Goal: Task Accomplishment & Management: Complete application form

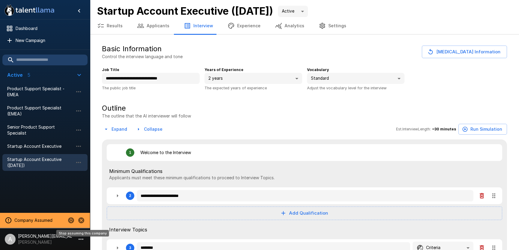
drag, startPoint x: 0, startPoint y: 0, endPoint x: 83, endPoint y: 220, distance: 235.5
click at [83, 220] on icon "Stop assuming this company" at bounding box center [81, 221] width 6 height 6
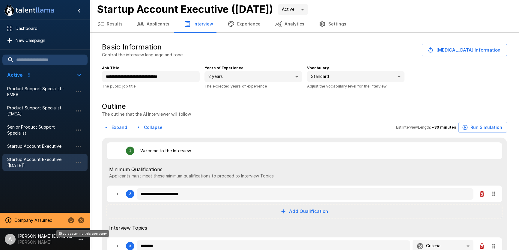
scroll to position [2, 0]
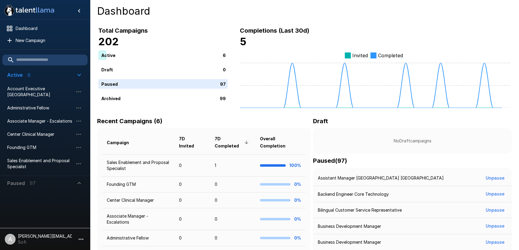
click at [78, 238] on icon "button" at bounding box center [80, 239] width 7 height 7
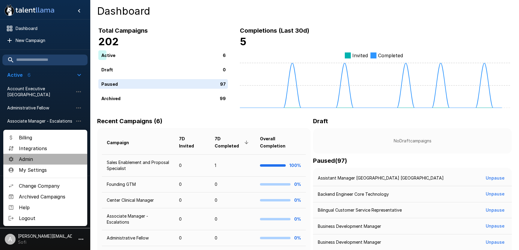
drag, startPoint x: 38, startPoint y: 159, endPoint x: 92, endPoint y: 138, distance: 57.3
click at [38, 159] on span "Admin" at bounding box center [51, 159] width 64 height 7
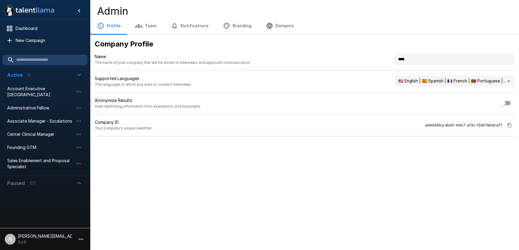
drag, startPoint x: 418, startPoint y: 57, endPoint x: 367, endPoint y: 54, distance: 50.5
click at [367, 54] on div "Name The name of your company that will be shown in interviews and applicant co…" at bounding box center [305, 62] width 420 height 17
type input "**********"
click at [331, 186] on div ".st0{fill:#FFFFFF;} .st1{fill:#76a4ed;} Dashboard New Campaign Active 6 Account…" at bounding box center [259, 125] width 519 height 250
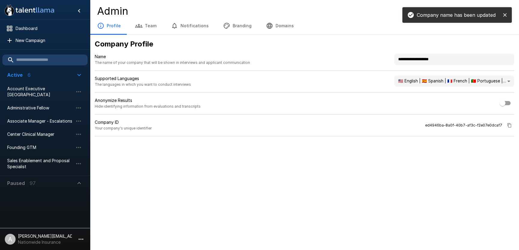
click at [236, 23] on button "Branding" at bounding box center [237, 25] width 43 height 17
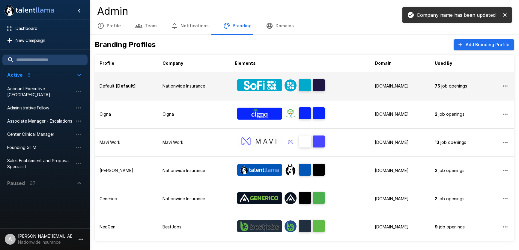
click at [193, 83] on p "Nationwide Insurance" at bounding box center [194, 86] width 63 height 6
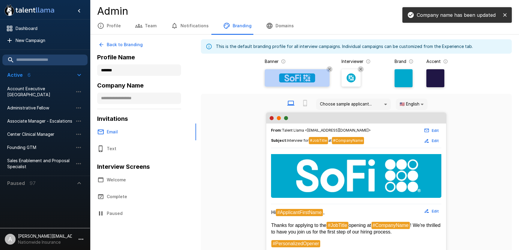
click at [291, 84] on div at bounding box center [297, 78] width 60 height 14
click at [0, 0] on input "file" at bounding box center [0, 0] width 0 height 0
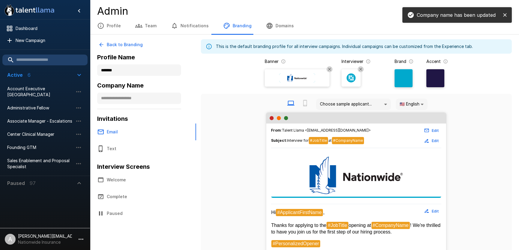
click at [352, 82] on img at bounding box center [351, 78] width 9 height 9
click at [0, 0] on input "file" at bounding box center [0, 0] width 0 height 0
click at [502, 15] on icon "close" at bounding box center [505, 15] width 6 height 6
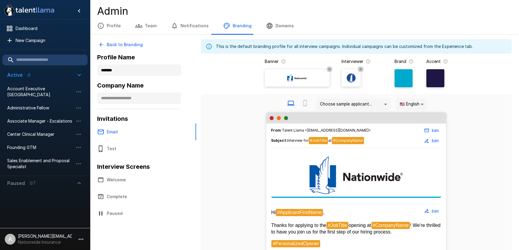
click at [438, 80] on div at bounding box center [436, 78] width 18 height 18
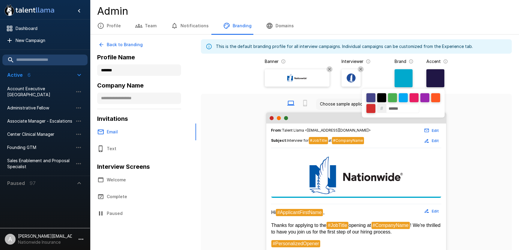
click at [396, 107] on input "******" at bounding box center [402, 108] width 33 height 9
drag, startPoint x: 396, startPoint y: 107, endPoint x: 404, endPoint y: 106, distance: 7.4
click at [397, 107] on input "******" at bounding box center [402, 108] width 33 height 9
paste input
type input "******"
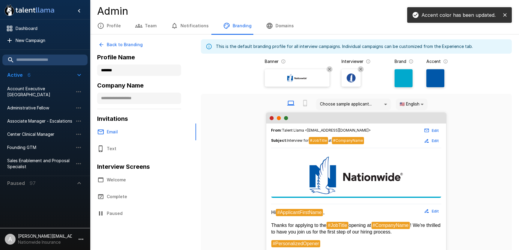
drag, startPoint x: 492, startPoint y: 93, endPoint x: 461, endPoint y: 87, distance: 31.8
click at [491, 93] on div "This is the default branding profile for all interview campaigns. Individual ca…" at bounding box center [356, 232] width 311 height 386
click at [407, 75] on div at bounding box center [404, 78] width 18 height 18
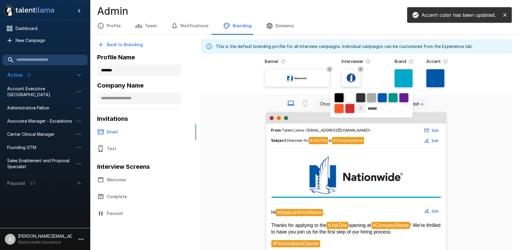
click at [351, 96] on div at bounding box center [350, 97] width 9 height 9
type input "******"
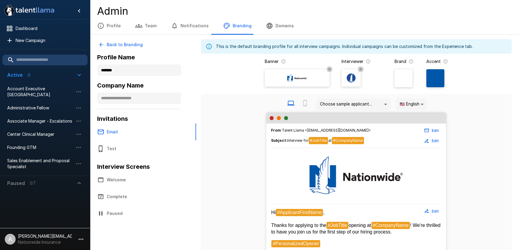
click at [58, 41] on span "New Campaign" at bounding box center [49, 41] width 67 height 6
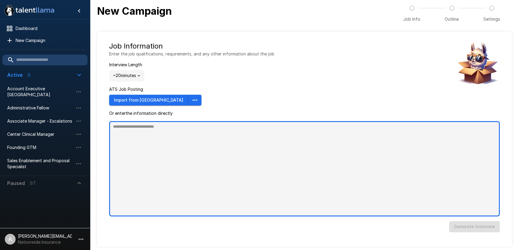
type textarea "*"
click at [203, 155] on textarea at bounding box center [304, 168] width 391 height 95
paste textarea "**********"
type textarea "**********"
type textarea "*"
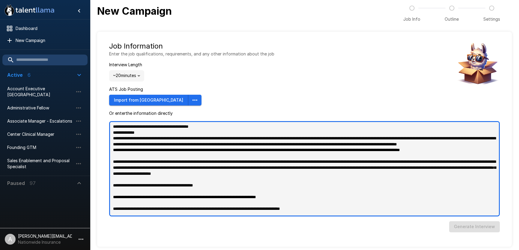
scroll to position [717, 0]
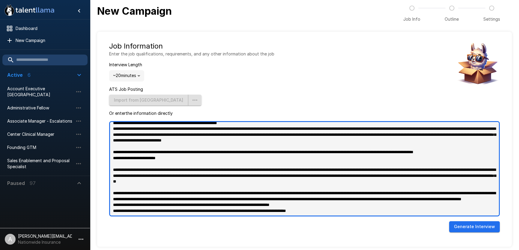
type textarea "**********"
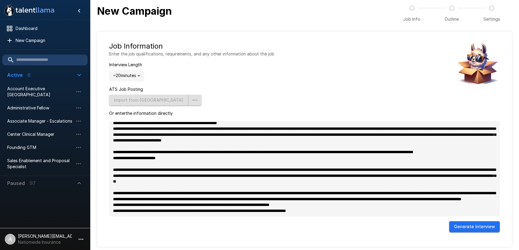
type textarea "*"
click at [474, 228] on button "Generate Interview" at bounding box center [474, 226] width 51 height 11
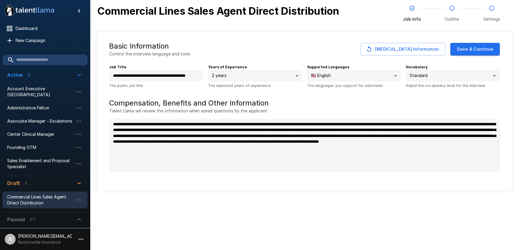
type textarea "*"
click at [482, 51] on button "Save & Continue" at bounding box center [476, 49] width 50 height 13
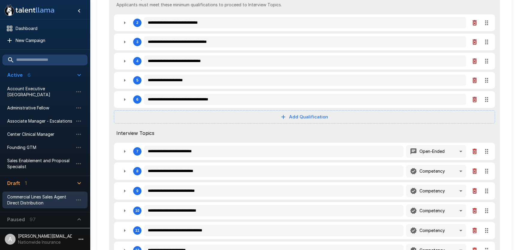
scroll to position [116, 0]
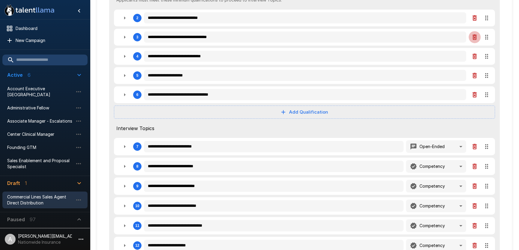
click at [472, 39] on icon "button" at bounding box center [474, 37] width 7 height 7
type textarea "*"
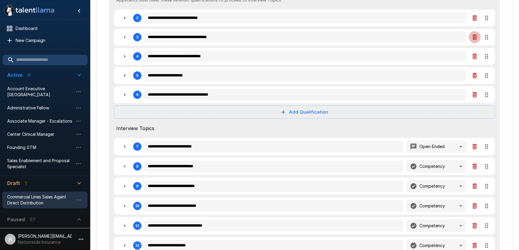
type textarea "*"
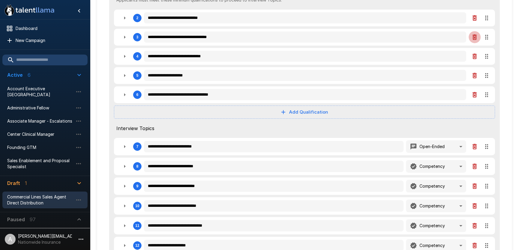
type textarea "*"
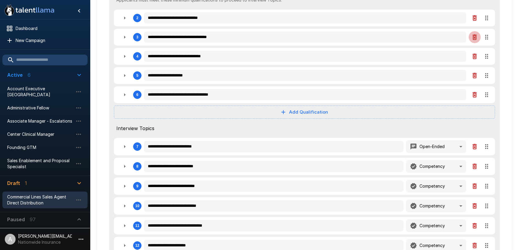
type textarea "*"
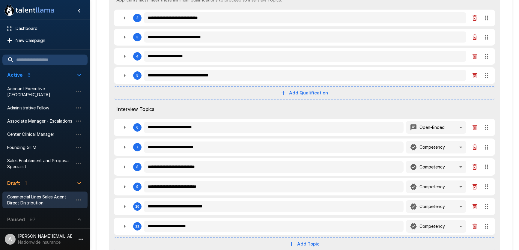
click at [472, 39] on icon "button" at bounding box center [474, 37] width 7 height 7
type textarea "*"
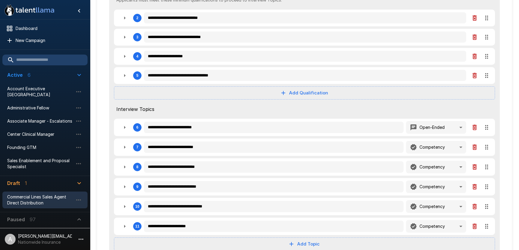
type textarea "*"
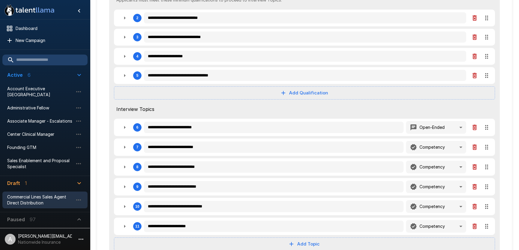
type textarea "*"
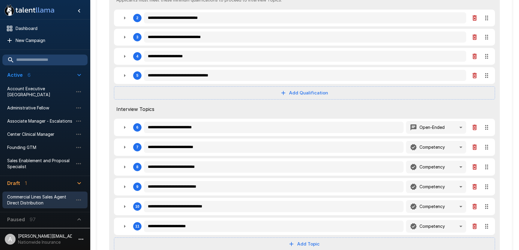
type textarea "*"
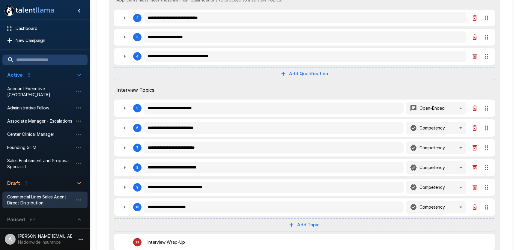
click at [125, 59] on icon "button" at bounding box center [124, 56] width 7 height 7
type textarea "*"
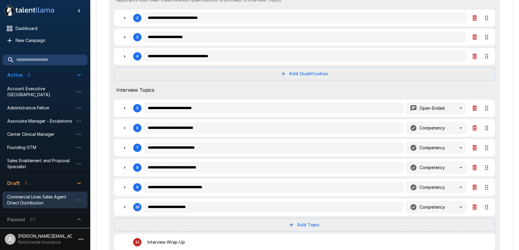
type textarea "*"
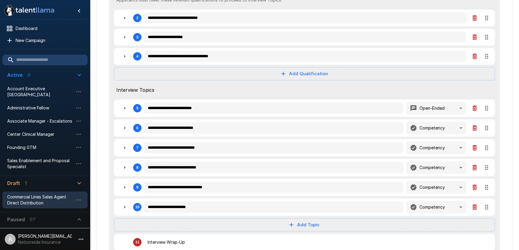
type textarea "*"
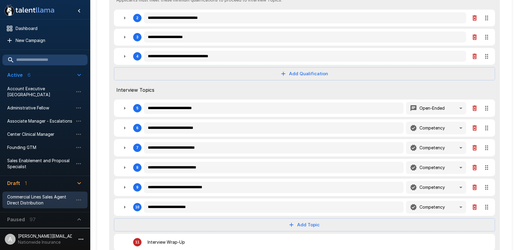
type textarea "*"
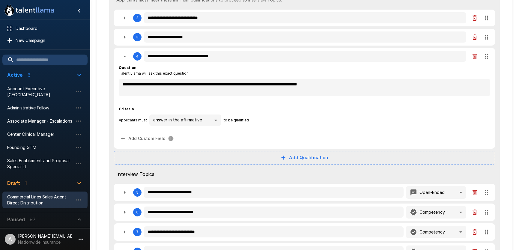
click at [477, 55] on icon "button" at bounding box center [475, 56] width 4 height 5
type textarea "*"
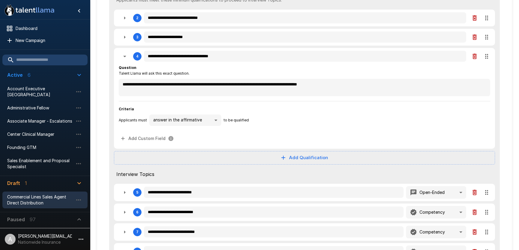
type textarea "*"
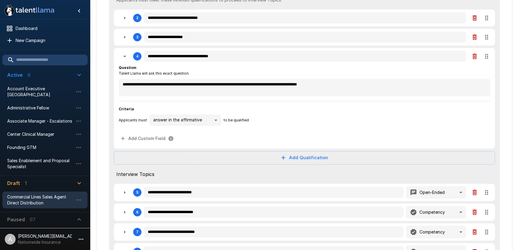
type textarea "*"
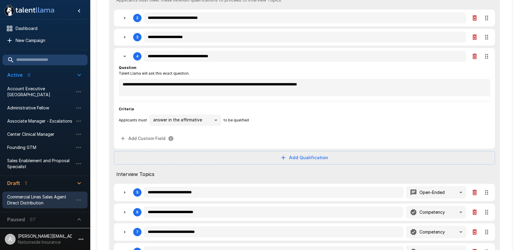
type textarea "*"
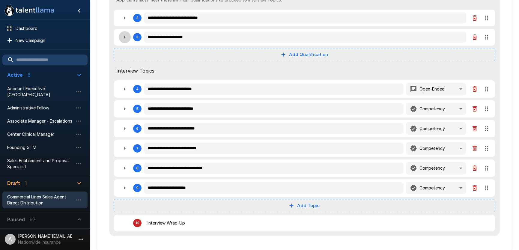
drag, startPoint x: 125, startPoint y: 35, endPoint x: 124, endPoint y: 21, distance: 14.7
click at [125, 35] on icon "button" at bounding box center [124, 37] width 7 height 7
type textarea "*"
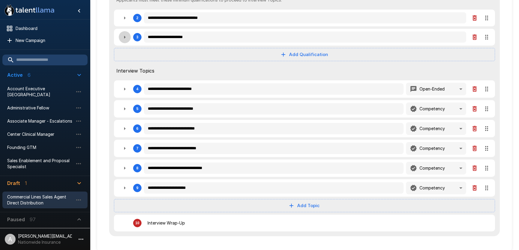
type textarea "*"
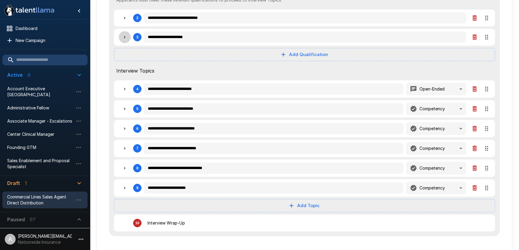
type textarea "*"
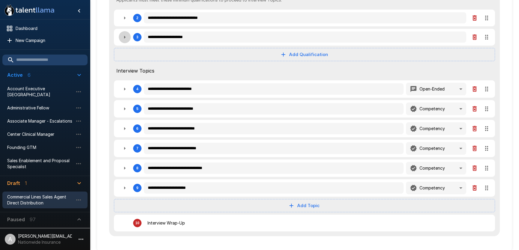
type textarea "*"
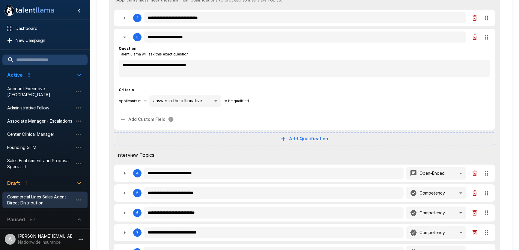
click at [124, 21] on icon "button" at bounding box center [124, 17] width 7 height 7
type textarea "*"
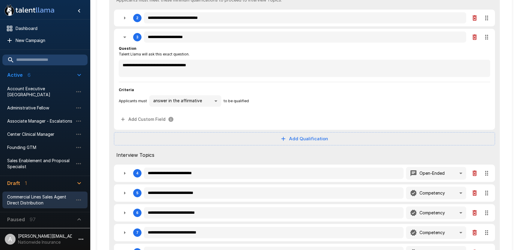
type textarea "*"
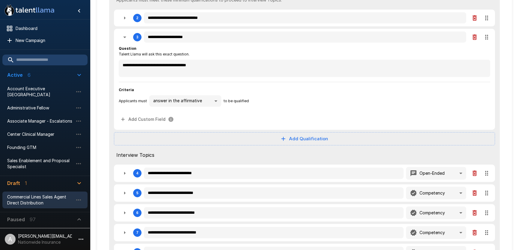
type textarea "*"
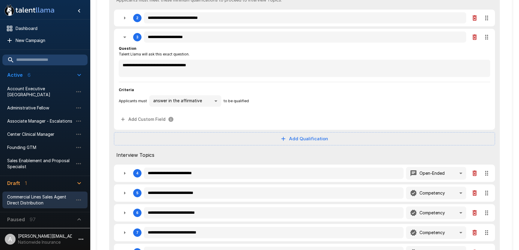
type textarea "*"
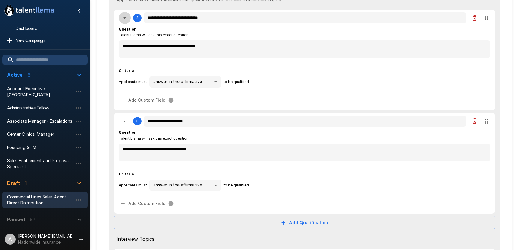
click at [125, 19] on icon "button" at bounding box center [124, 17] width 7 height 7
type textarea "*"
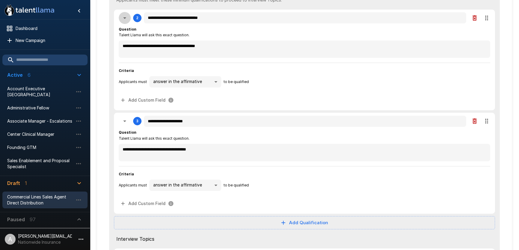
type textarea "*"
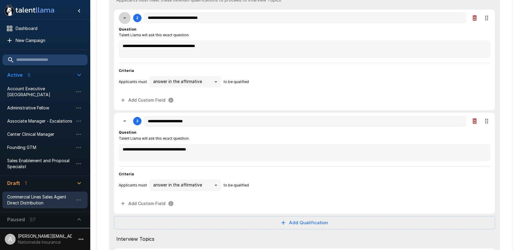
type textarea "*"
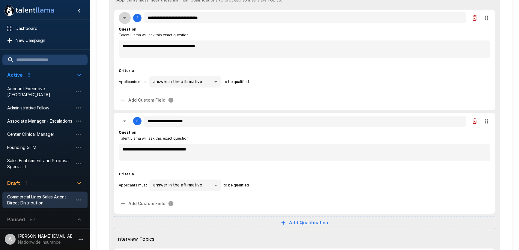
type textarea "*"
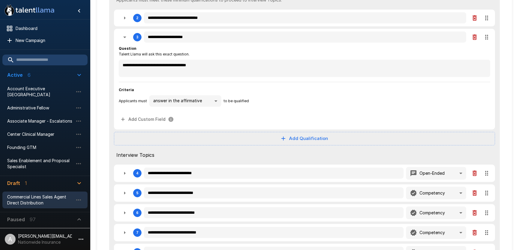
click at [122, 39] on icon "button" at bounding box center [124, 37] width 7 height 7
type textarea "*"
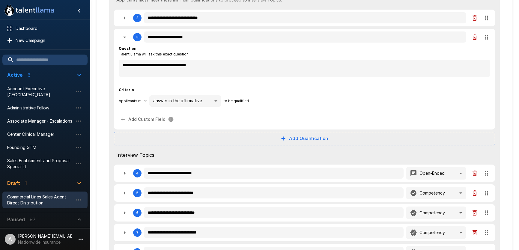
type textarea "*"
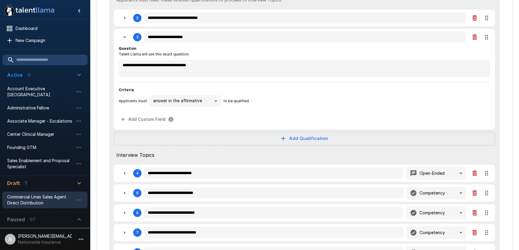
type textarea "*"
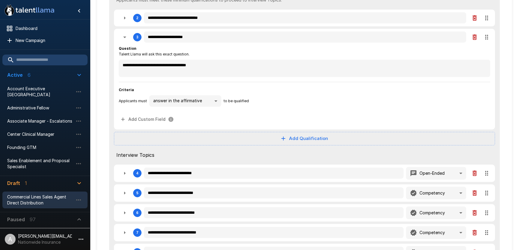
type textarea "*"
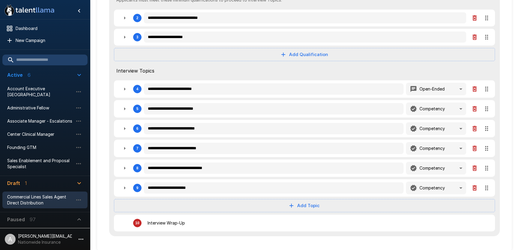
scroll to position [116, 0]
click at [131, 108] on div "5" at bounding box center [130, 109] width 23 height 12
type textarea "*"
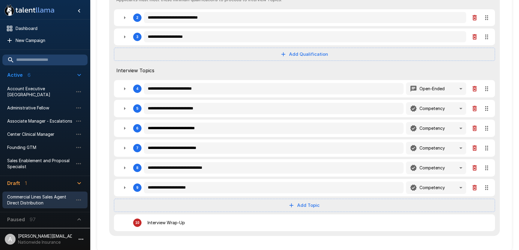
type textarea "*"
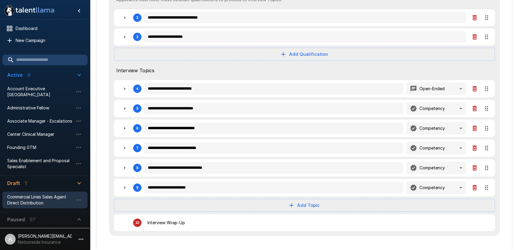
type textarea "*"
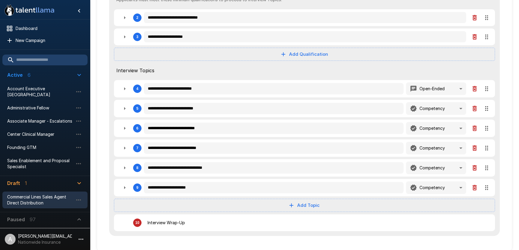
type textarea "*"
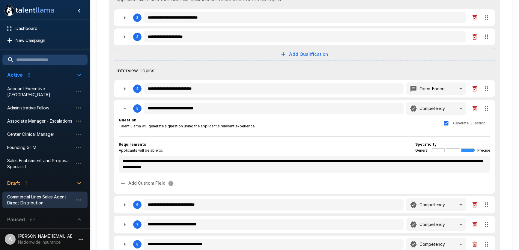
type textarea "*"
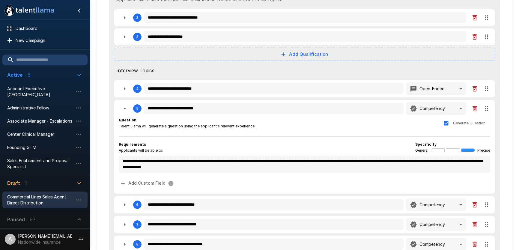
type textarea "*"
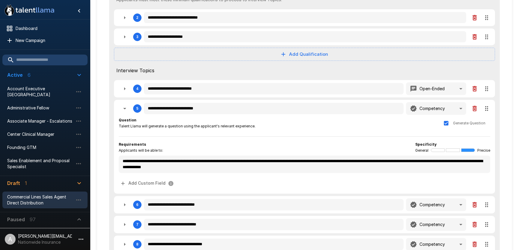
type textarea "*"
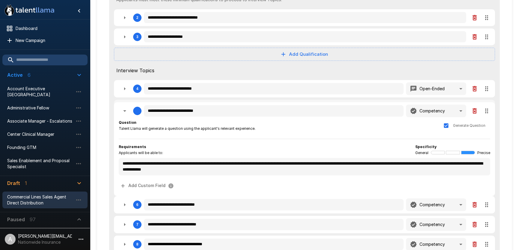
type textarea "*"
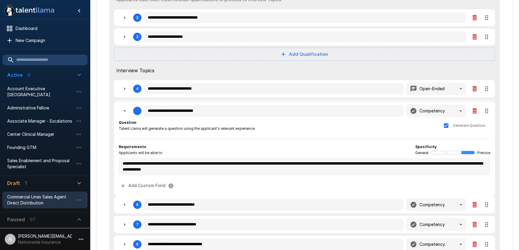
type textarea "*"
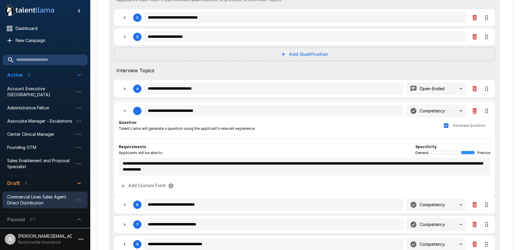
type textarea "*"
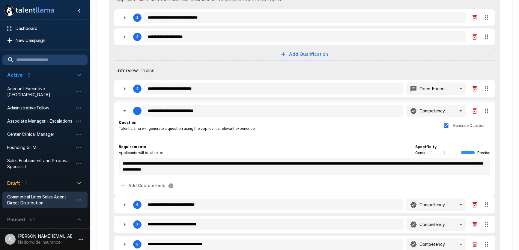
type textarea "*"
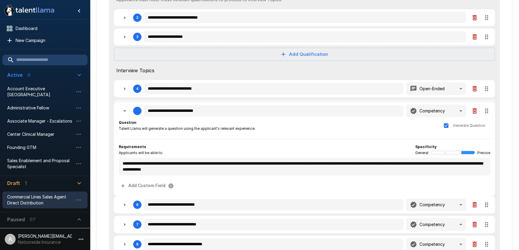
type textarea "*"
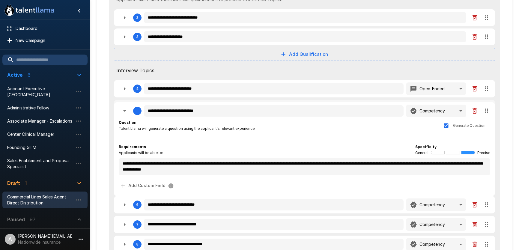
type textarea "*"
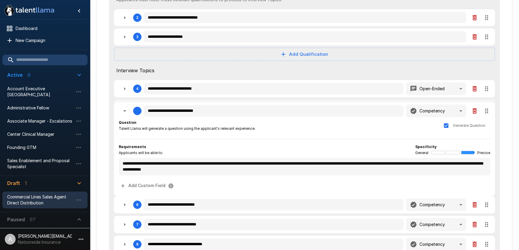
type textarea "*"
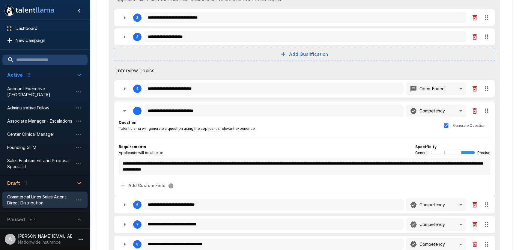
type textarea "*"
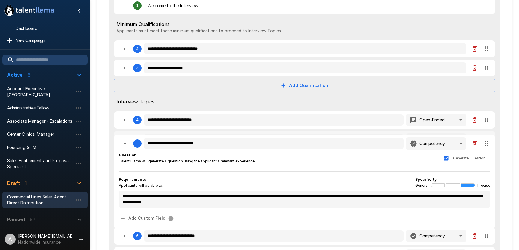
drag, startPoint x: 483, startPoint y: 109, endPoint x: 473, endPoint y: 19, distance: 90.9
click at [473, 19] on div "**********" at bounding box center [304, 168] width 391 height 352
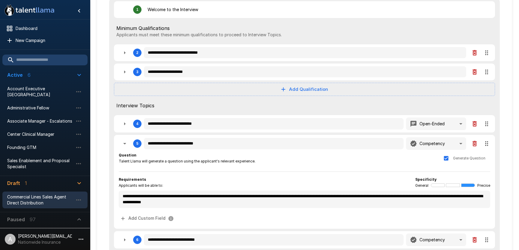
drag, startPoint x: 125, startPoint y: 145, endPoint x: 147, endPoint y: 139, distance: 23.2
click at [125, 144] on icon "button" at bounding box center [124, 143] width 7 height 7
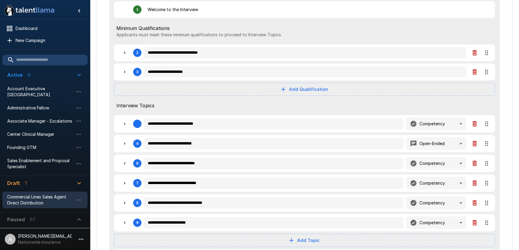
drag, startPoint x: 488, startPoint y: 143, endPoint x: 488, endPoint y: 124, distance: 19.2
click at [488, 124] on div "**********" at bounding box center [304, 133] width 391 height 275
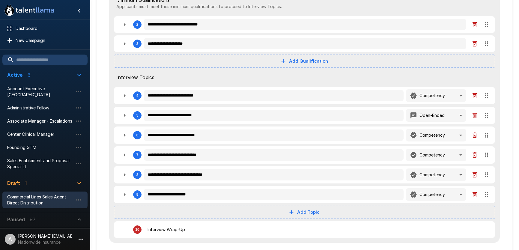
scroll to position [116, 0]
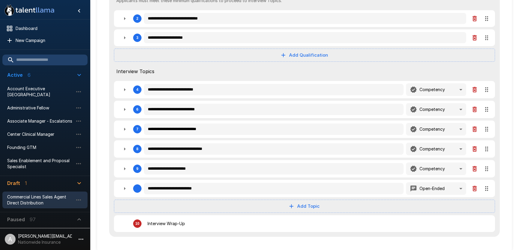
drag, startPoint x: 489, startPoint y: 110, endPoint x: 475, endPoint y: 177, distance: 69.1
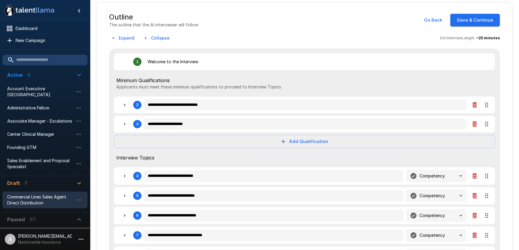
scroll to position [0, 0]
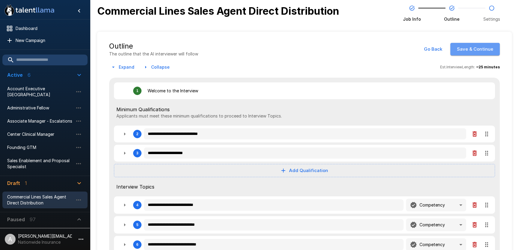
click at [488, 53] on button "Save & Continue" at bounding box center [476, 49] width 50 height 13
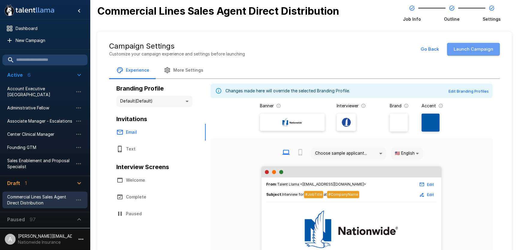
click at [488, 53] on button "Launch Campaign" at bounding box center [473, 49] width 53 height 13
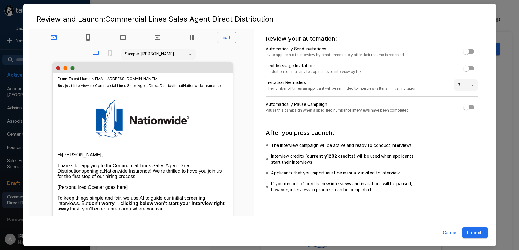
click at [469, 228] on button "Launch" at bounding box center [475, 232] width 25 height 11
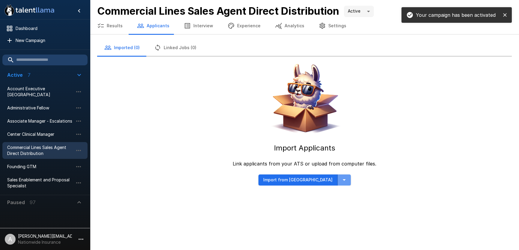
click at [341, 179] on icon "button" at bounding box center [344, 179] width 7 height 7
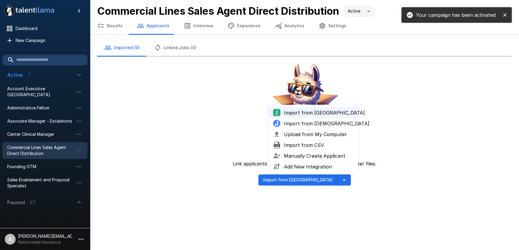
click at [310, 133] on span "Upload from My Computer" at bounding box center [319, 134] width 70 height 7
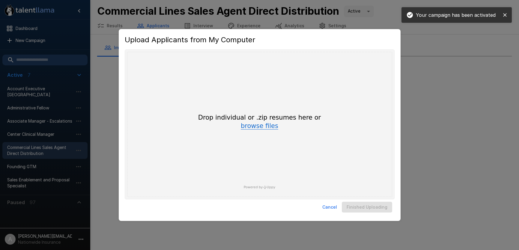
click at [272, 127] on button "browse files" at bounding box center [260, 126] width 38 height 7
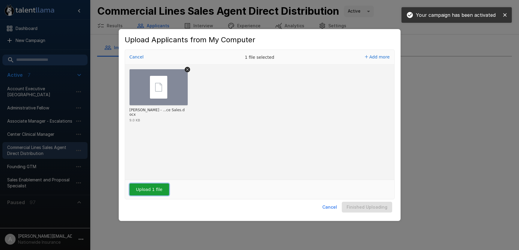
click at [147, 189] on button "Upload 1 file" at bounding box center [150, 190] width 40 height 12
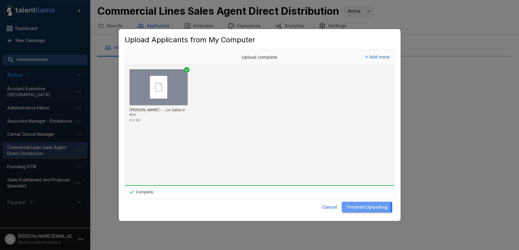
drag, startPoint x: 357, startPoint y: 207, endPoint x: 347, endPoint y: 208, distance: 9.9
click at [347, 208] on button "Finished Uploading" at bounding box center [367, 207] width 50 height 11
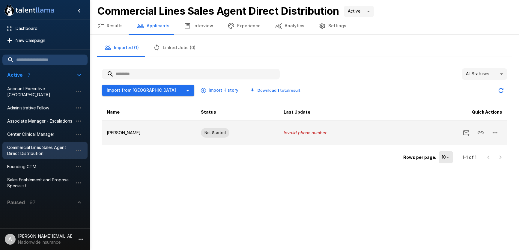
click at [494, 132] on icon "button" at bounding box center [495, 132] width 7 height 7
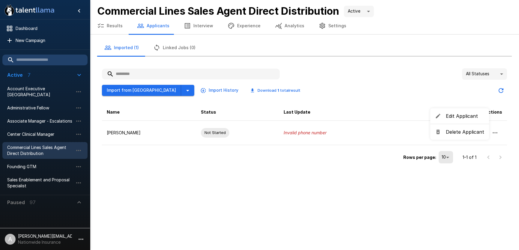
click at [450, 118] on span "Edit Applicant" at bounding box center [465, 116] width 38 height 7
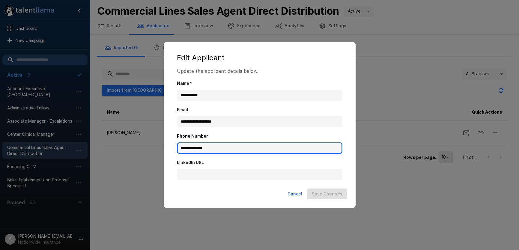
drag, startPoint x: 209, startPoint y: 145, endPoint x: 178, endPoint y: 142, distance: 31.4
click at [179, 142] on div "**********" at bounding box center [260, 141] width 166 height 26
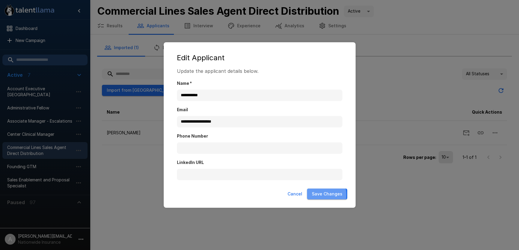
click at [317, 195] on button "Save Changes" at bounding box center [327, 194] width 40 height 11
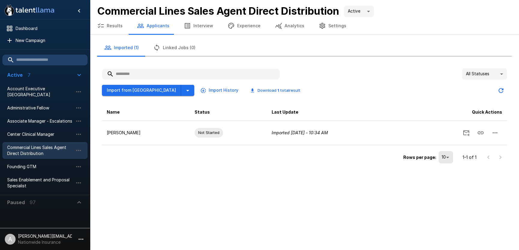
click at [296, 157] on div "Rows per page: 10 ** 1–1 of 1" at bounding box center [304, 155] width 405 height 20
click at [78, 242] on icon "button" at bounding box center [80, 239] width 7 height 7
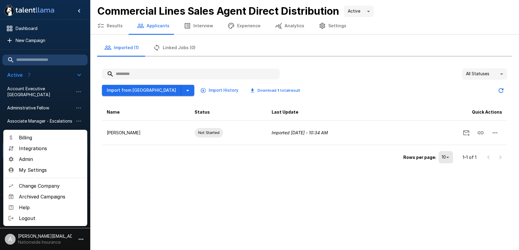
click at [34, 187] on span "Change Company" at bounding box center [51, 185] width 64 height 7
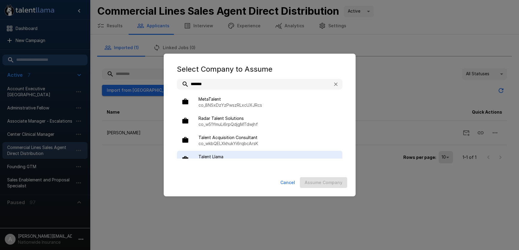
click at [210, 157] on span "Talent Llama" at bounding box center [268, 157] width 139 height 6
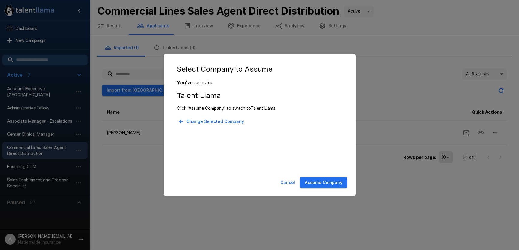
click at [321, 183] on button "Assume Company" at bounding box center [323, 182] width 47 height 11
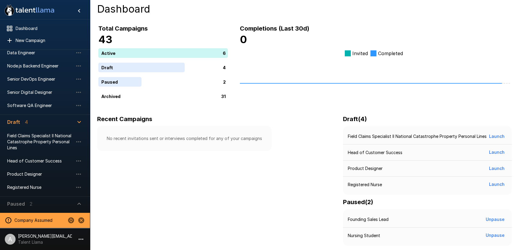
scroll to position [22, 0]
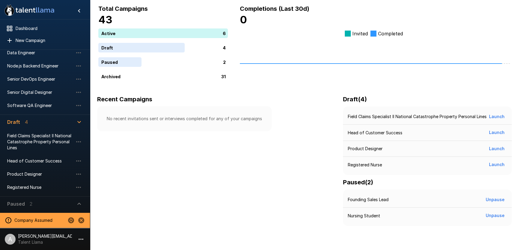
click at [78, 200] on icon "button" at bounding box center [79, 203] width 7 height 7
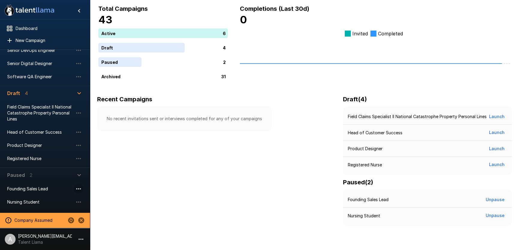
click at [80, 189] on icon "button" at bounding box center [78, 188] width 7 height 7
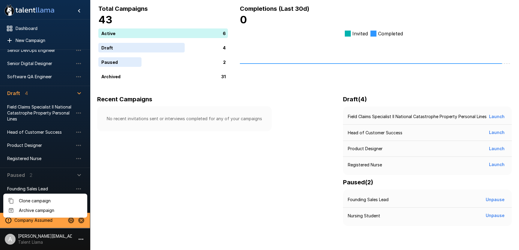
click at [55, 187] on div at bounding box center [259, 125] width 519 height 250
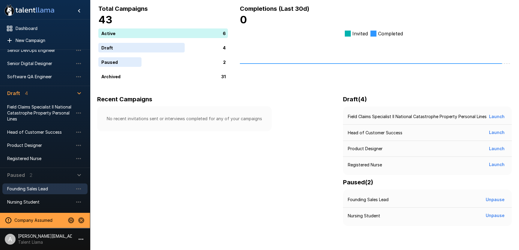
click at [47, 190] on span "Founding Sales Lead" at bounding box center [40, 189] width 66 height 6
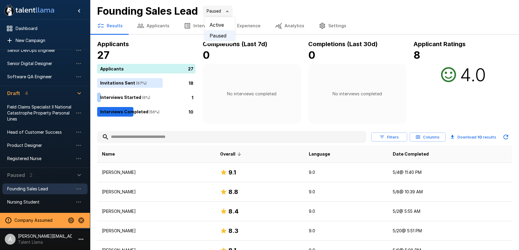
click at [222, 11] on body ".st0{fill:#FFFFFF;} .st1{fill:#76a4ed;} Dashboard New Campaign Active 6 Applica…" at bounding box center [259, 125] width 519 height 250
click at [225, 23] on li "Active" at bounding box center [220, 25] width 30 height 11
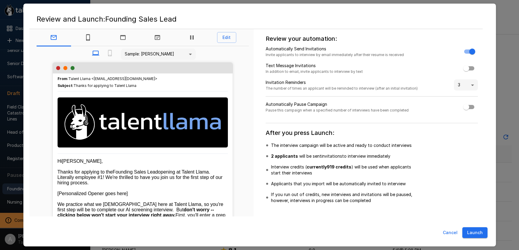
click at [472, 58] on div "Automatically Send Invitations Invite applicants to interview by email immediat…" at bounding box center [372, 84] width 212 height 77
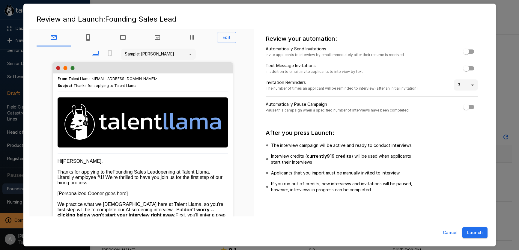
click at [483, 231] on button "Launch" at bounding box center [475, 232] width 25 height 11
type input "****"
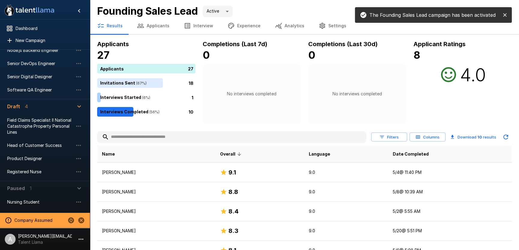
click at [155, 26] on button "Applicants" at bounding box center [153, 25] width 47 height 17
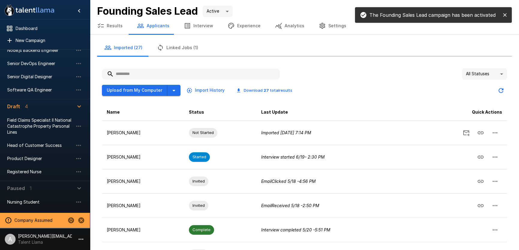
click at [505, 14] on icon "close" at bounding box center [505, 15] width 6 height 6
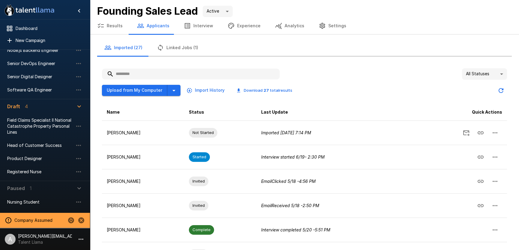
click at [102, 25] on icon "button" at bounding box center [101, 25] width 6 height 5
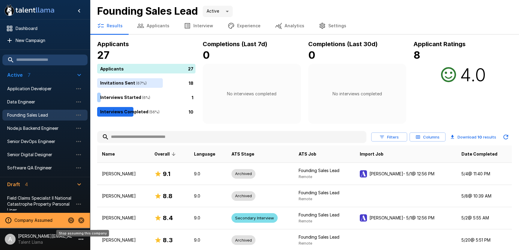
click at [80, 220] on icon "Stop assuming this company" at bounding box center [81, 221] width 6 height 6
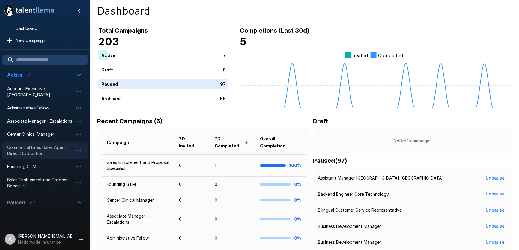
click at [44, 152] on span "Commercial Lines Sales Agent Direct Distribution" at bounding box center [40, 151] width 66 height 12
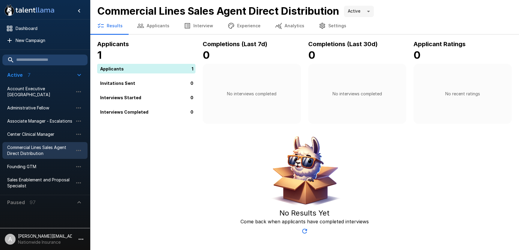
click at [194, 25] on button "Interview" at bounding box center [199, 25] width 44 height 17
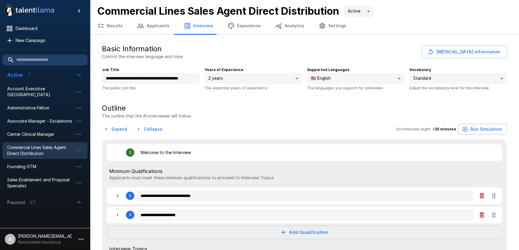
type textarea "*"
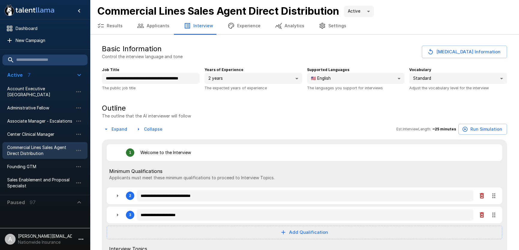
type textarea "*"
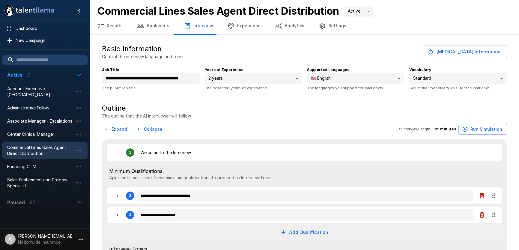
type textarea "*"
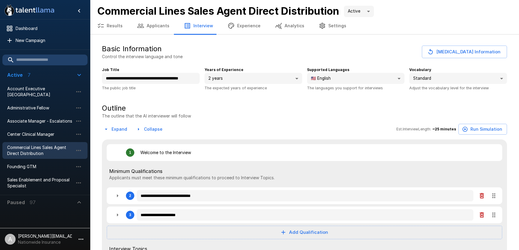
type textarea "*"
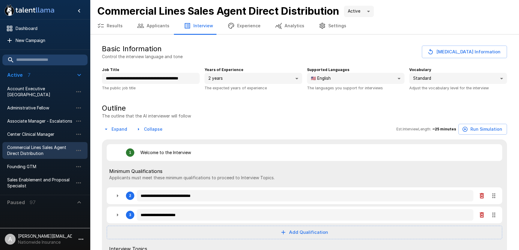
type textarea "*"
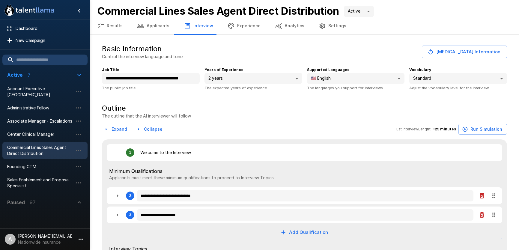
type textarea "*"
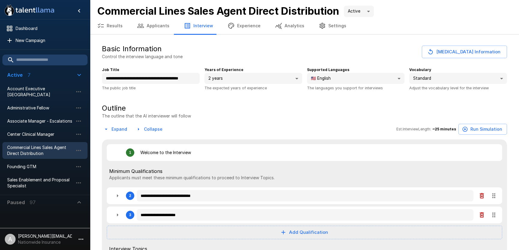
type textarea "*"
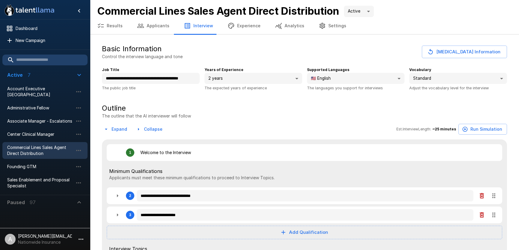
type textarea "*"
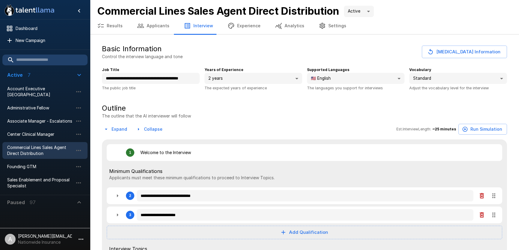
type textarea "*"
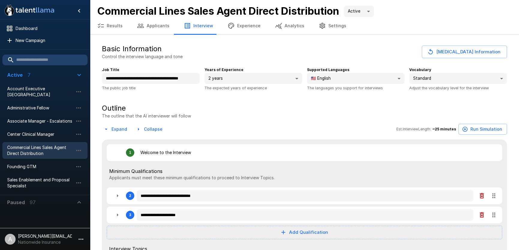
type textarea "*"
click at [166, 76] on input "**********" at bounding box center [151, 78] width 98 height 11
click at [166, 78] on input "**********" at bounding box center [151, 78] width 98 height 11
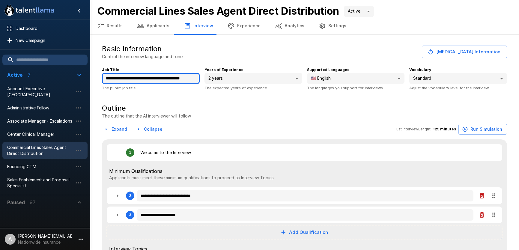
type input "**********"
type textarea "*"
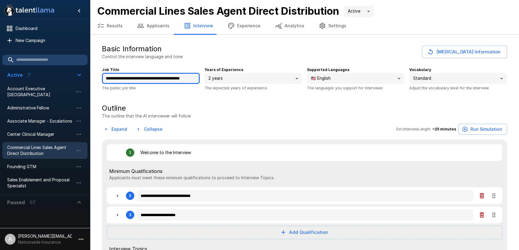
type textarea "*"
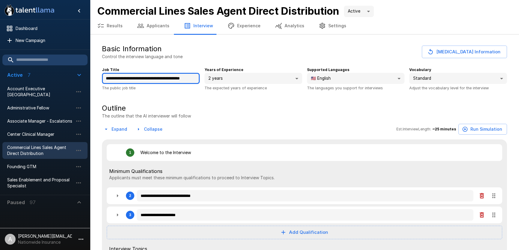
type textarea "*"
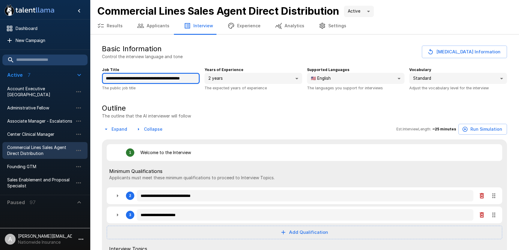
type textarea "*"
type input "**********"
click at [273, 55] on div "Basic Information Control the interview language and tone Change Job Information" at bounding box center [304, 52] width 405 height 16
type textarea "*"
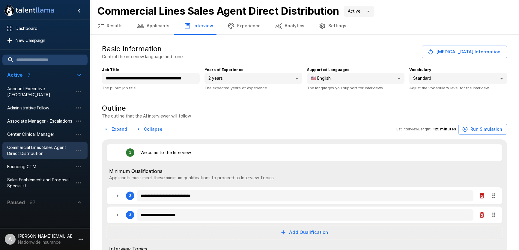
type textarea "*"
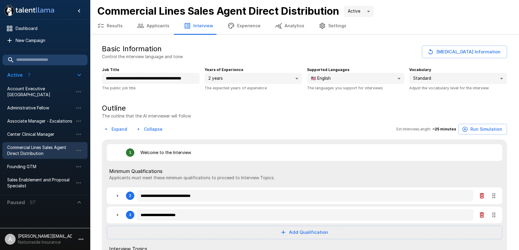
type textarea "*"
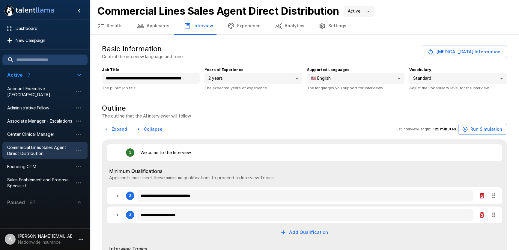
type textarea "*"
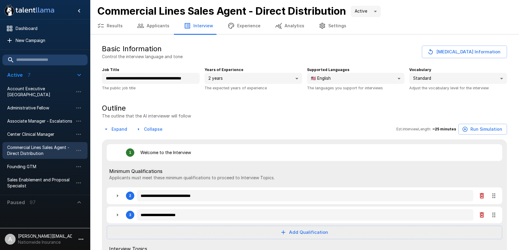
type textarea "*"
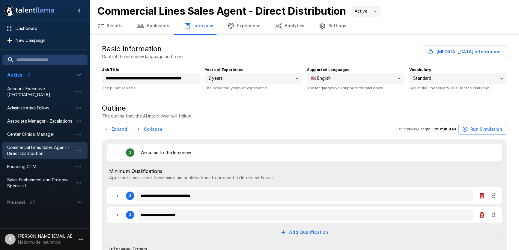
type textarea "*"
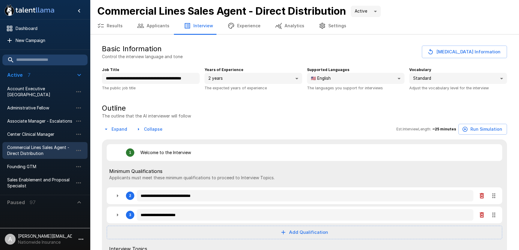
type textarea "*"
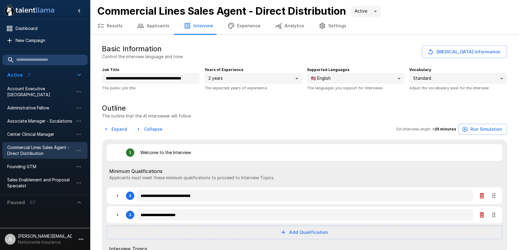
type textarea "*"
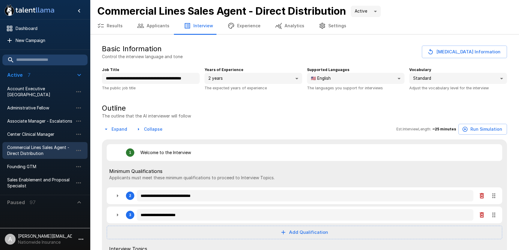
type textarea "*"
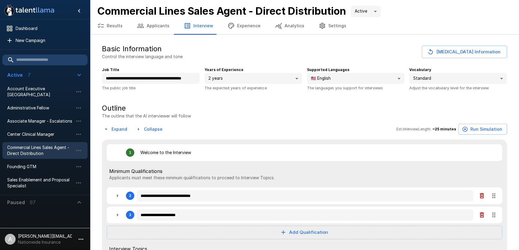
type textarea "*"
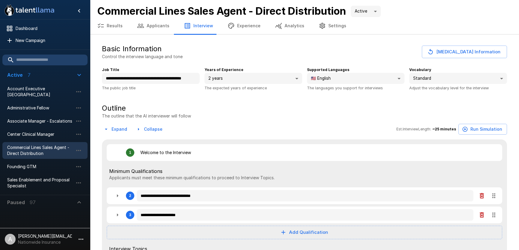
type textarea "*"
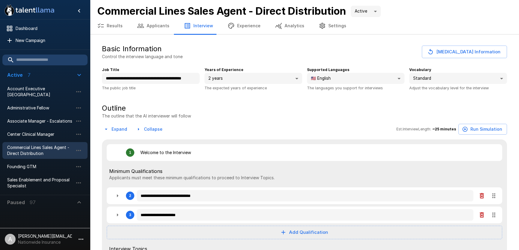
type textarea "*"
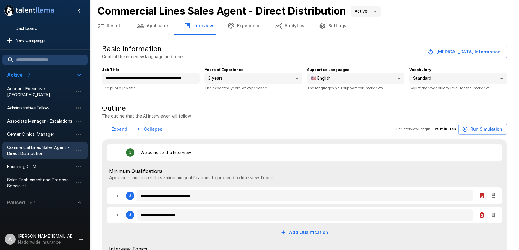
type textarea "*"
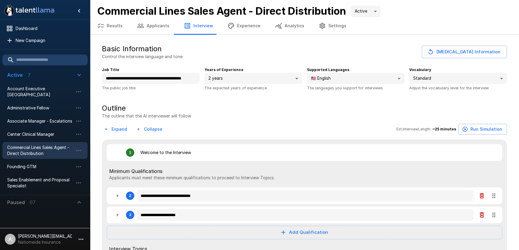
type textarea "*"
click at [137, 18] on button "Applicants" at bounding box center [153, 25] width 47 height 17
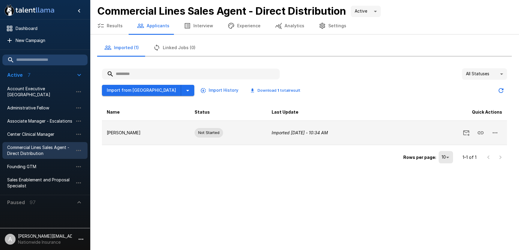
click at [482, 132] on icon "Copy Interview Link" at bounding box center [480, 132] width 7 height 7
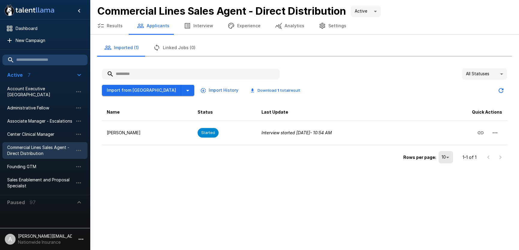
click at [205, 26] on button "Interview" at bounding box center [199, 25] width 44 height 17
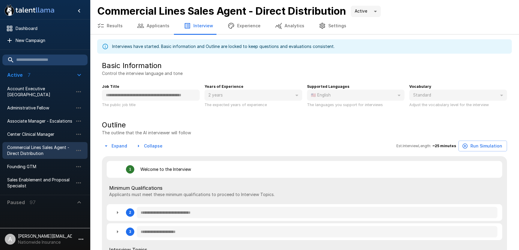
type textarea "*"
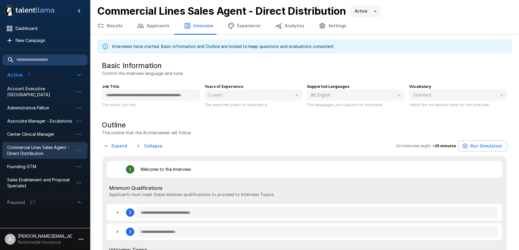
type textarea "*"
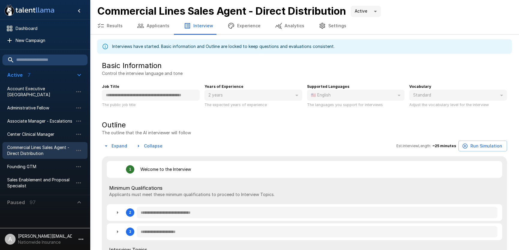
type textarea "*"
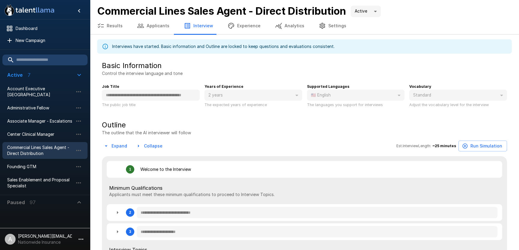
type textarea "*"
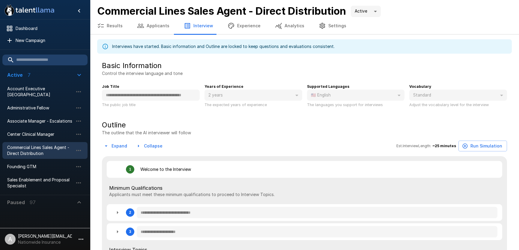
type textarea "*"
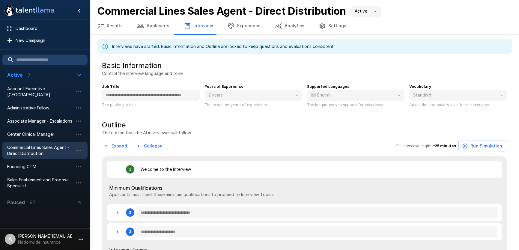
type textarea "*"
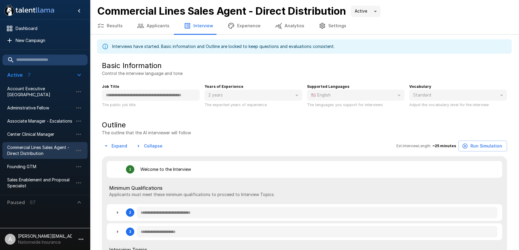
type textarea "*"
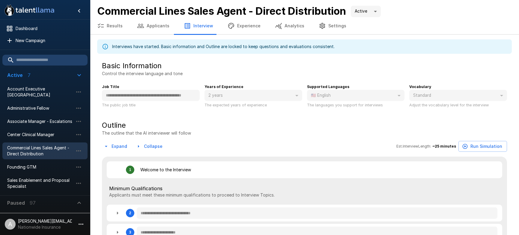
type textarea "*"
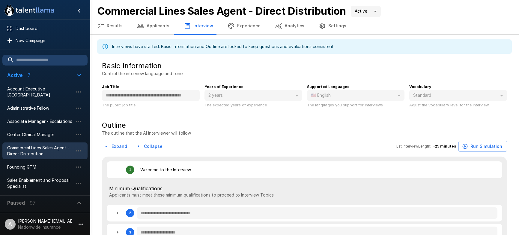
type textarea "*"
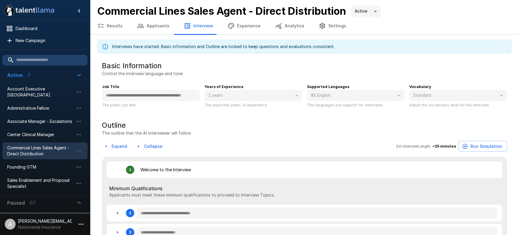
type textarea "*"
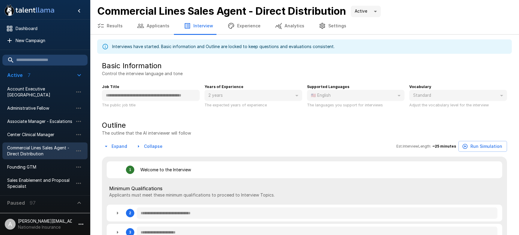
type textarea "*"
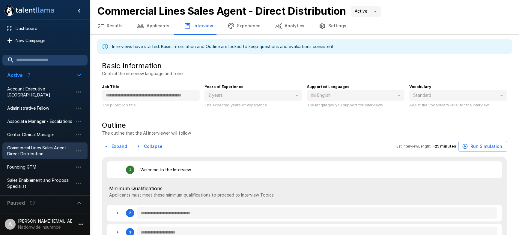
type textarea "*"
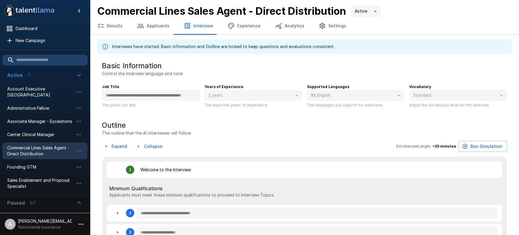
type textarea "*"
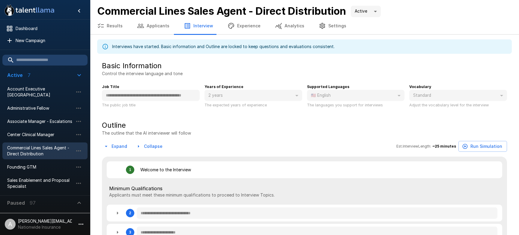
type textarea "*"
click at [61, 40] on span "New Campaign" at bounding box center [49, 41] width 67 height 6
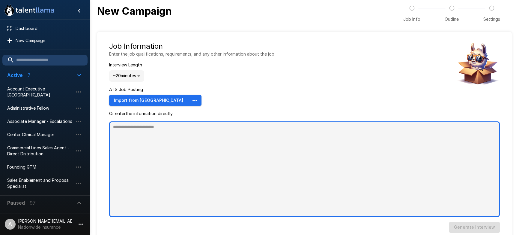
click at [161, 138] on textarea at bounding box center [304, 168] width 391 height 95
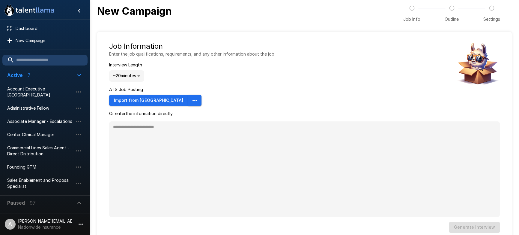
type textarea "*"
click at [191, 101] on icon "button" at bounding box center [194, 100] width 7 height 7
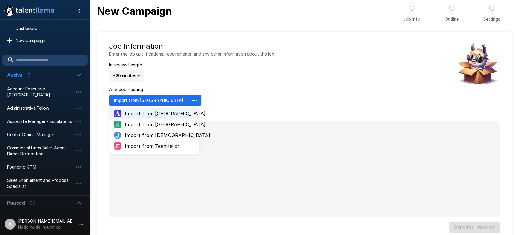
click at [204, 96] on div "Job Information Enter the job qualifications, requirements, and any other infor…" at bounding box center [191, 73] width 165 height 64
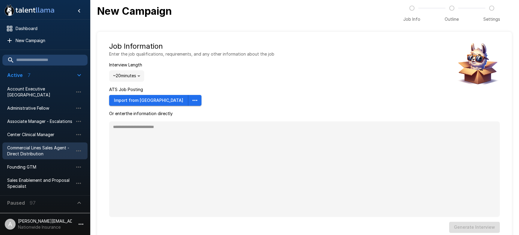
click at [25, 154] on span "Commercial Lines Sales Agent - Direct Distribution" at bounding box center [40, 151] width 66 height 12
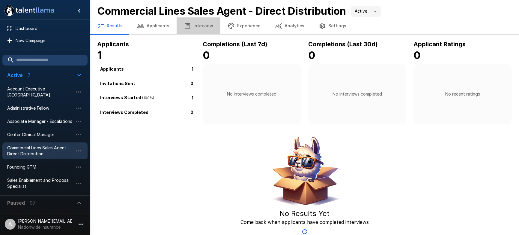
click at [190, 27] on button "Interview" at bounding box center [199, 25] width 44 height 17
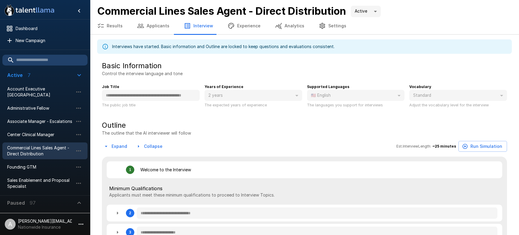
type textarea "*"
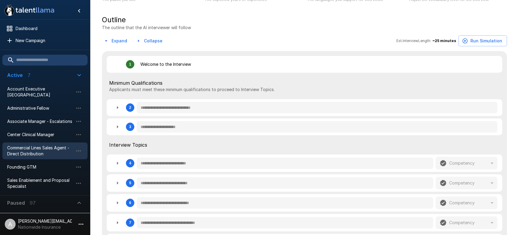
scroll to position [107, 0]
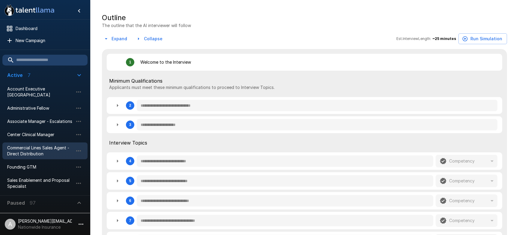
click at [125, 36] on button "Expand" at bounding box center [116, 38] width 28 height 11
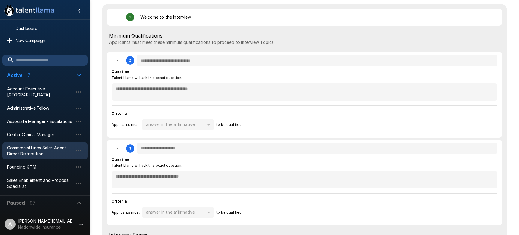
scroll to position [10, 0]
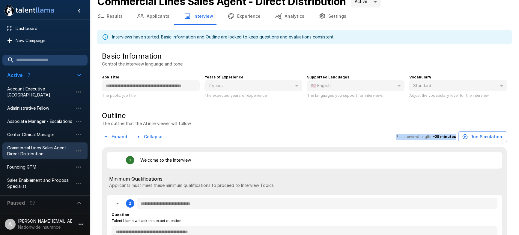
drag, startPoint x: 415, startPoint y: 136, endPoint x: 459, endPoint y: 137, distance: 43.5
click at [459, 137] on div "Expand Collapse Est. Interview Length: ~ 25 minutes Run Simulation" at bounding box center [304, 136] width 405 height 11
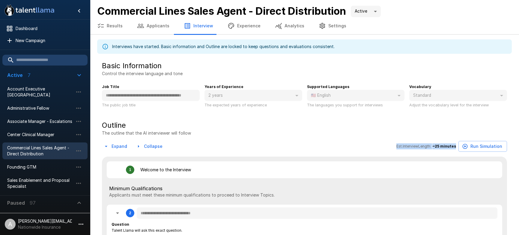
click at [238, 24] on button "Experience" at bounding box center [244, 25] width 47 height 17
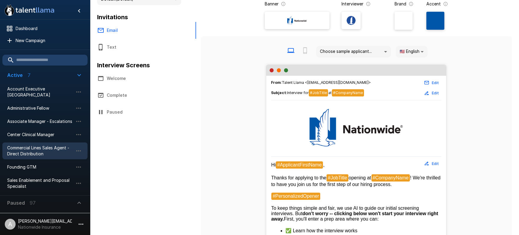
scroll to position [74, 0]
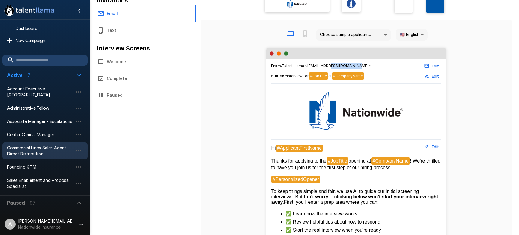
drag, startPoint x: 328, startPoint y: 65, endPoint x: 353, endPoint y: 65, distance: 25.5
click at [353, 65] on span "From : Talent Llama <interviews@talentllama.com>" at bounding box center [321, 66] width 100 height 6
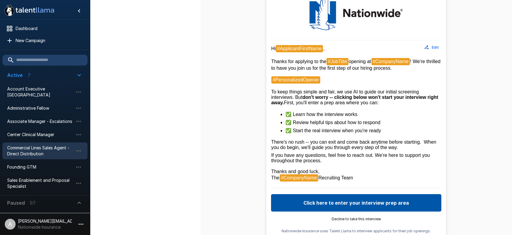
scroll to position [200, 0]
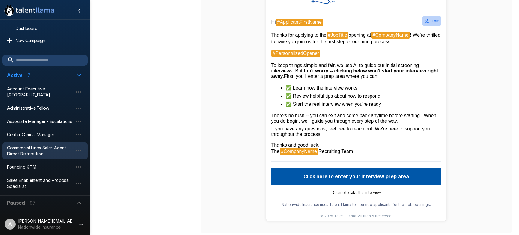
click at [438, 23] on button "Edit" at bounding box center [431, 20] width 19 height 9
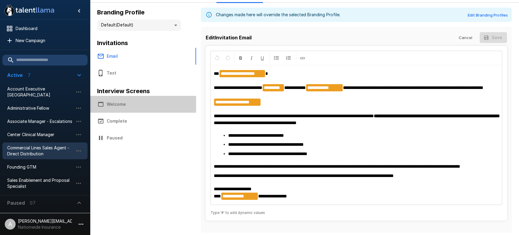
scroll to position [38, 0]
click at [118, 101] on button "Welcome" at bounding box center [143, 104] width 106 height 17
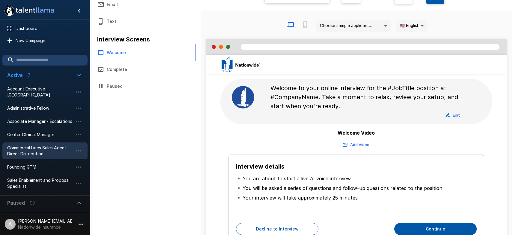
scroll to position [83, 0]
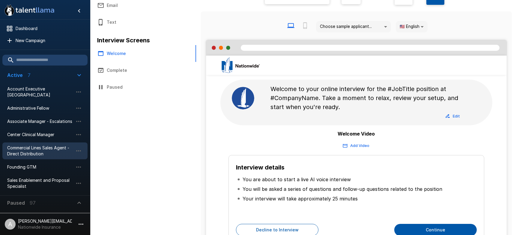
click at [414, 22] on body ".st0{fill:#FFFFFF;} .st1{fill:#76a4ed;} Dashboard New Campaign Active 7 Account…" at bounding box center [259, 34] width 519 height 235
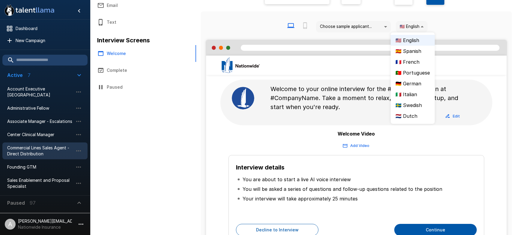
click at [231, 31] on div at bounding box center [259, 117] width 519 height 235
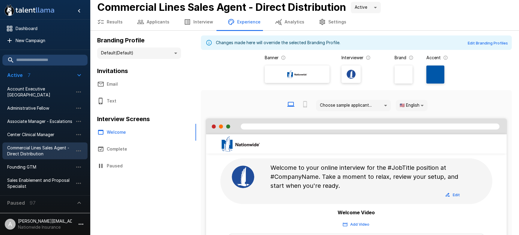
scroll to position [2, 0]
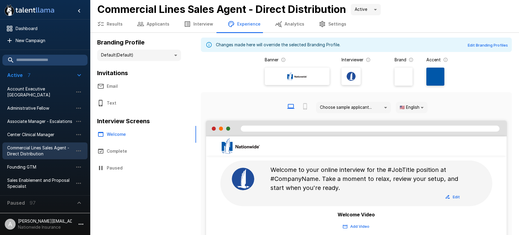
click at [426, 107] on body ".st0{fill:#FFFFFF;} .st1{fill:#76a4ed;} Dashboard New Campaign Active 7 Account…" at bounding box center [259, 115] width 519 height 235
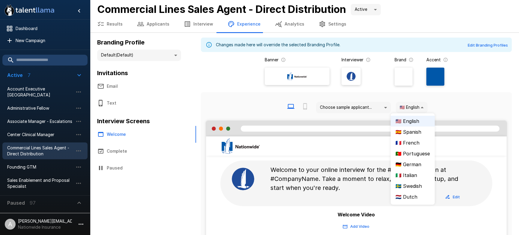
click at [437, 106] on div at bounding box center [259, 117] width 519 height 235
click at [424, 107] on body ".st0{fill:#FFFFFF;} .st1{fill:#76a4ed;} Dashboard New Campaign Active 7 Account…" at bounding box center [259, 115] width 519 height 235
click at [463, 102] on div at bounding box center [259, 117] width 519 height 235
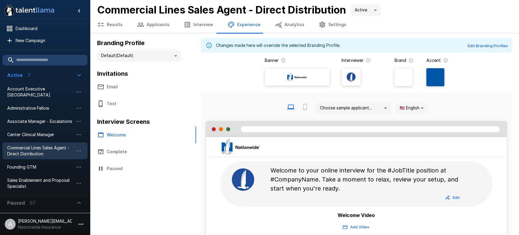
scroll to position [0, 0]
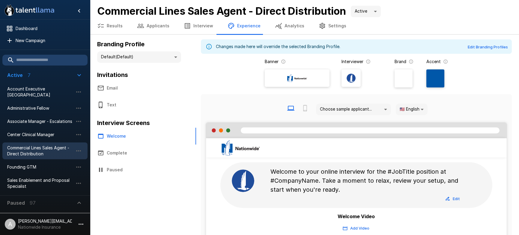
click at [200, 30] on button "Interview" at bounding box center [199, 25] width 44 height 17
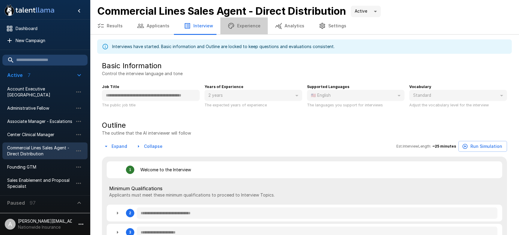
click at [250, 30] on button "Experience" at bounding box center [244, 25] width 47 height 17
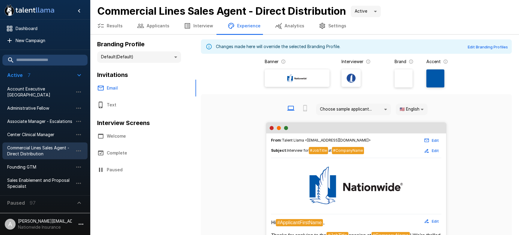
click at [185, 27] on icon "button" at bounding box center [187, 25] width 5 height 5
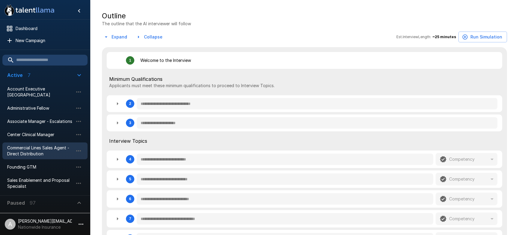
scroll to position [154, 0]
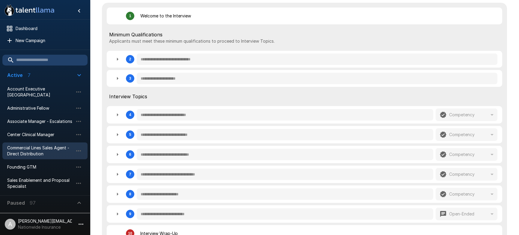
click at [114, 116] on button "button" at bounding box center [118, 115] width 12 height 12
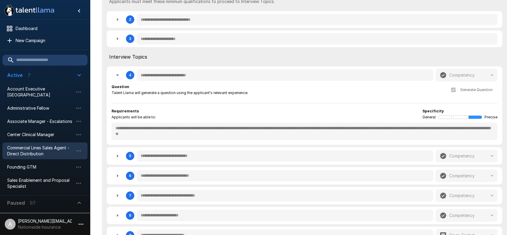
scroll to position [198, 0]
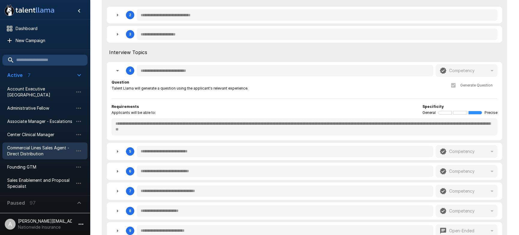
drag, startPoint x: 116, startPoint y: 33, endPoint x: 133, endPoint y: 59, distance: 31.0
click at [116, 33] on icon "button" at bounding box center [117, 34] width 7 height 7
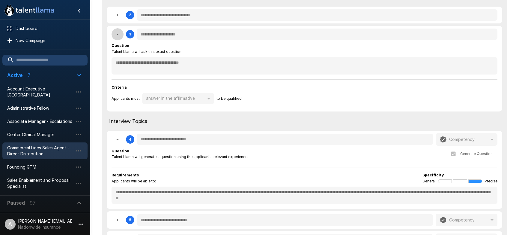
drag, startPoint x: 115, startPoint y: 34, endPoint x: 135, endPoint y: 33, distance: 20.7
click at [115, 34] on icon "button" at bounding box center [117, 34] width 7 height 7
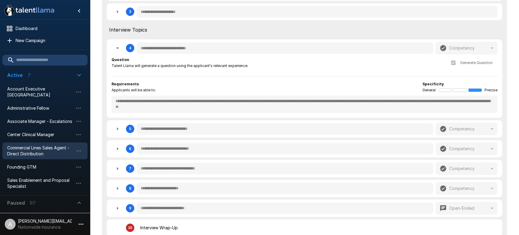
scroll to position [217, 0]
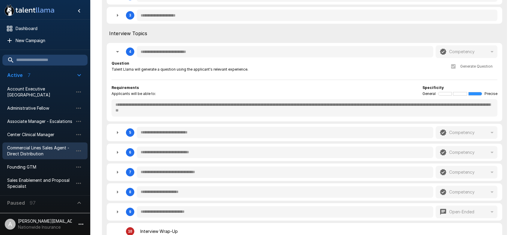
click at [78, 222] on icon "button" at bounding box center [80, 223] width 7 height 7
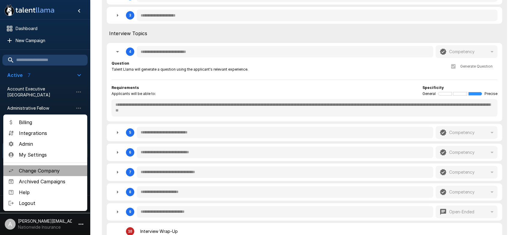
click at [43, 173] on span "Change Company" at bounding box center [51, 170] width 64 height 7
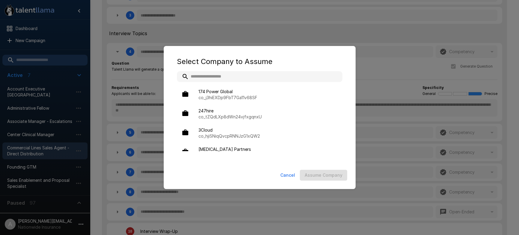
click at [237, 77] on input "text" at bounding box center [260, 76] width 166 height 11
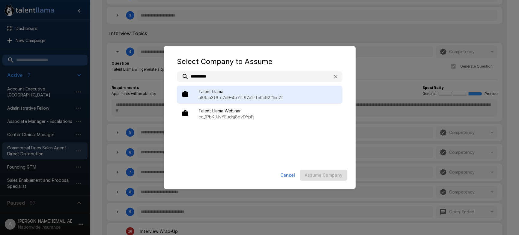
click at [245, 92] on span "Talent Llama" at bounding box center [268, 92] width 139 height 6
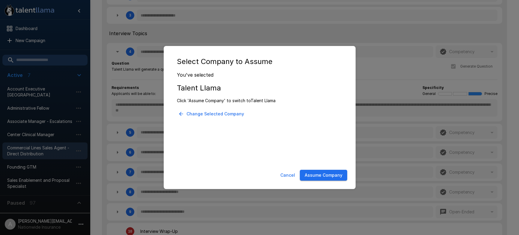
click at [322, 175] on button "Assume Company" at bounding box center [323, 175] width 47 height 11
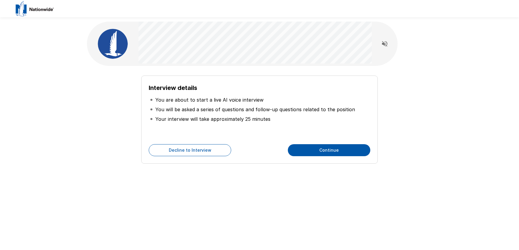
click at [326, 149] on button "Continue" at bounding box center [329, 150] width 83 height 12
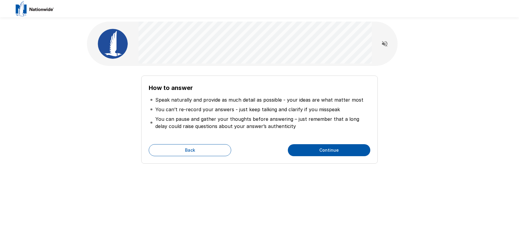
click at [326, 149] on button "Continue" at bounding box center [329, 150] width 83 height 12
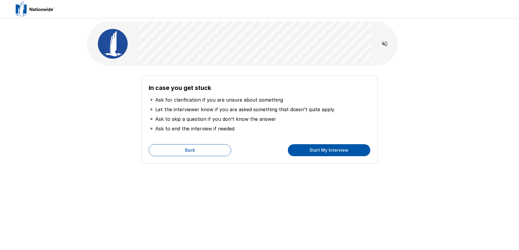
click at [326, 149] on button "Start My Interview" at bounding box center [329, 150] width 83 height 12
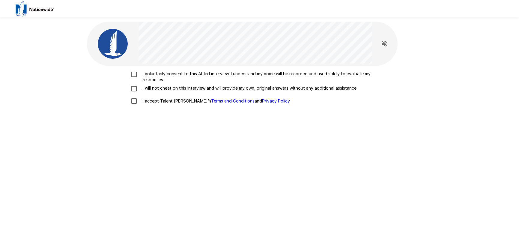
drag, startPoint x: 145, startPoint y: 74, endPoint x: 160, endPoint y: 91, distance: 23.0
click at [145, 74] on p "I voluntarily consent to this AI-led interview. I understand my voice will be r…" at bounding box center [265, 77] width 251 height 12
click at [160, 91] on p "I will not cheat on this interview and will provide my own, original answers wi…" at bounding box center [248, 88] width 217 height 6
click at [162, 101] on p "I accept Talent Llama's Terms and Conditions and Privacy Policy ." at bounding box center [215, 101] width 150 height 6
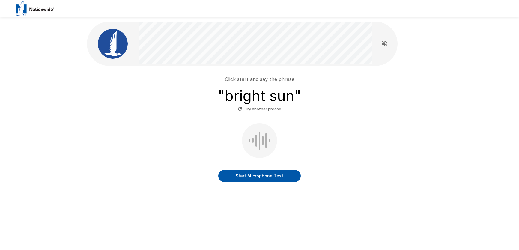
click at [263, 180] on button "Start Microphone Test" at bounding box center [259, 176] width 83 height 12
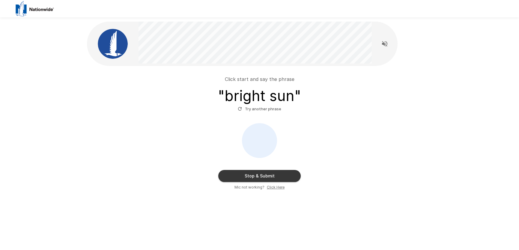
click at [263, 180] on button "Stop & Submit" at bounding box center [259, 176] width 83 height 12
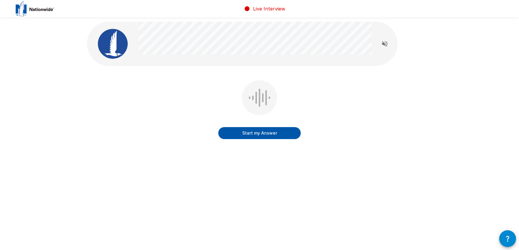
click at [258, 136] on button "Start my Answer" at bounding box center [259, 133] width 83 height 12
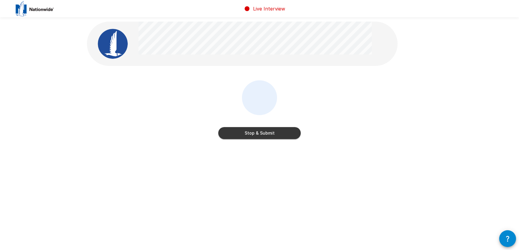
click at [258, 136] on button "Stop & Submit" at bounding box center [259, 133] width 83 height 12
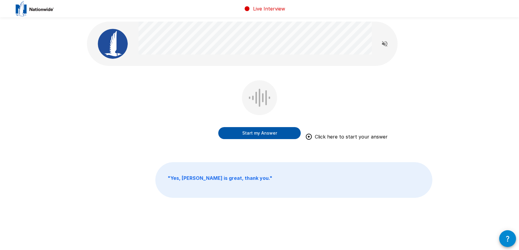
drag, startPoint x: 119, startPoint y: 140, endPoint x: 173, endPoint y: 62, distance: 95.0
click at [120, 140] on div "Start my Answer Click here to start your answer" at bounding box center [260, 114] width 346 height 68
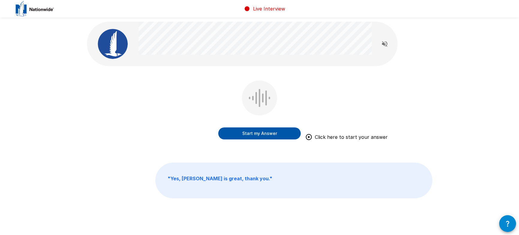
click at [242, 74] on div "Start my Answer Click here to start your answer " Yes, Adam is great, thank you…" at bounding box center [260, 123] width 360 height 246
click at [262, 136] on button "Start my Answer" at bounding box center [259, 133] width 83 height 12
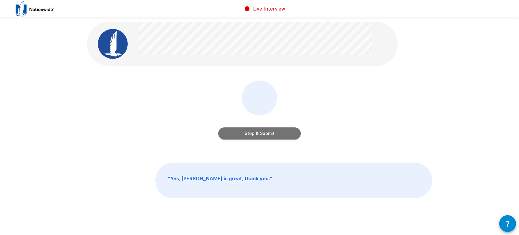
click at [282, 134] on button "Stop & Submit" at bounding box center [259, 133] width 83 height 12
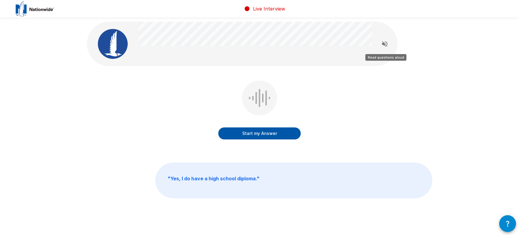
click at [388, 44] on icon "Read questions aloud" at bounding box center [384, 43] width 7 height 7
click at [413, 58] on div "Start my Answer " Yes, I do have a high school diploma. "" at bounding box center [260, 123] width 360 height 246
click at [387, 44] on icon "Stop reading questions aloud" at bounding box center [384, 43] width 5 height 5
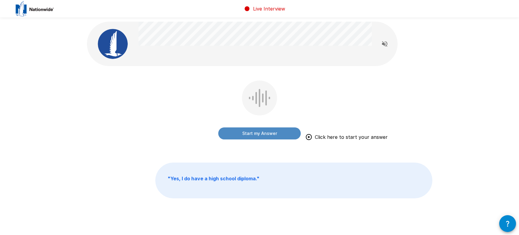
click at [268, 134] on button "Start my Answer" at bounding box center [259, 133] width 83 height 12
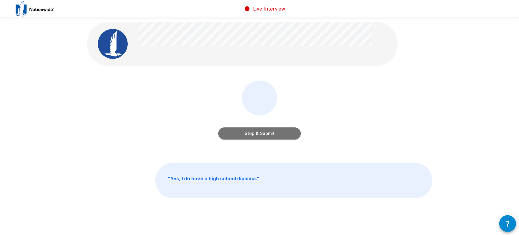
click at [272, 133] on button "Stop & Submit" at bounding box center [259, 133] width 83 height 12
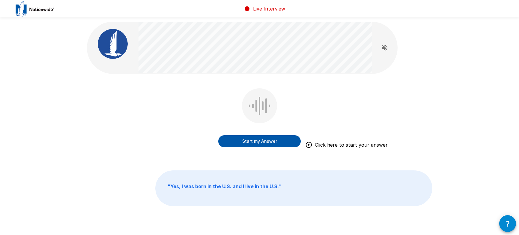
drag, startPoint x: 337, startPoint y: 103, endPoint x: 268, endPoint y: 127, distance: 73.3
click at [336, 103] on div "Start my Answer Click here to start your answer" at bounding box center [260, 122] width 346 height 68
drag, startPoint x: 270, startPoint y: 137, endPoint x: 337, endPoint y: 117, distance: 69.7
click at [277, 133] on div "Start my Answer Click here to start your answer" at bounding box center [259, 135] width 83 height 24
click at [276, 138] on button "Start my Answer" at bounding box center [259, 141] width 83 height 12
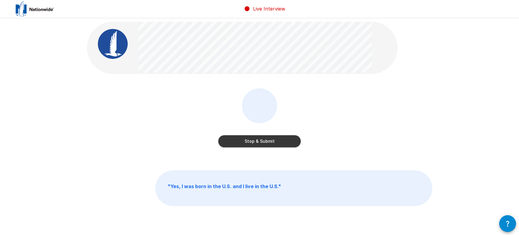
click at [281, 142] on button "Stop & Submit" at bounding box center [259, 141] width 83 height 12
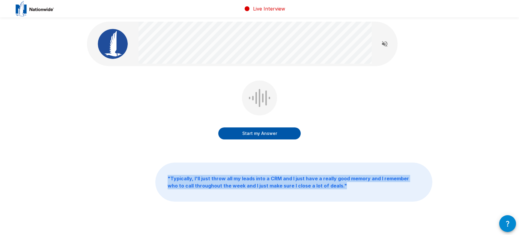
drag, startPoint x: 167, startPoint y: 177, endPoint x: 349, endPoint y: 187, distance: 182.4
click at [348, 187] on p "" Typically, I'll just throw all my leads into a CRM and I just have a really g…" at bounding box center [294, 182] width 277 height 38
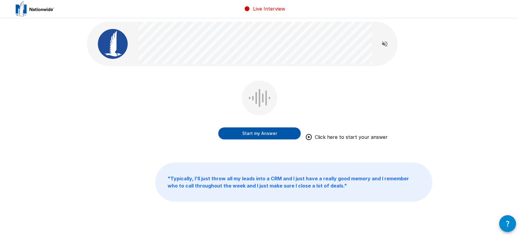
click at [390, 93] on div "Start my Answer Click here to start your answer" at bounding box center [260, 114] width 346 height 68
click at [284, 75] on div "Start my Answer Click here to start your answer " Typically, I'll just throw al…" at bounding box center [260, 124] width 360 height 249
click at [262, 133] on button "Start my Answer" at bounding box center [259, 133] width 83 height 12
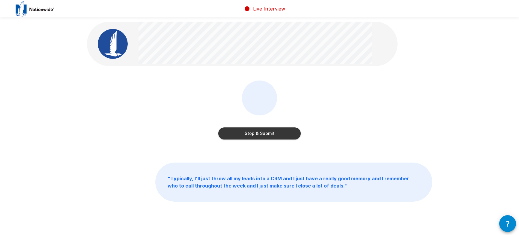
drag, startPoint x: 289, startPoint y: 136, endPoint x: 302, endPoint y: 132, distance: 13.8
click at [290, 136] on button "Stop & Submit" at bounding box center [259, 133] width 83 height 12
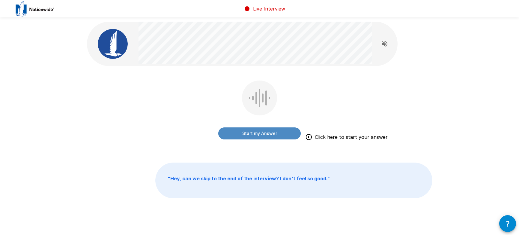
click at [268, 134] on button "Start my Answer" at bounding box center [259, 133] width 83 height 12
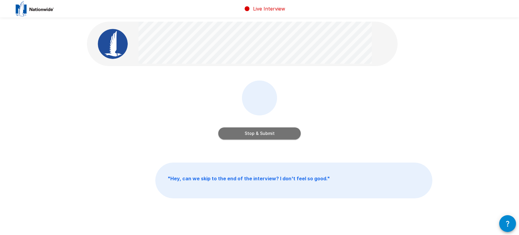
click at [280, 131] on button "Stop & Submit" at bounding box center [259, 133] width 83 height 12
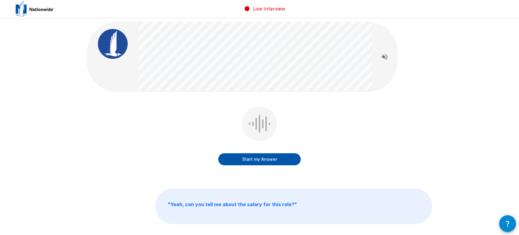
drag, startPoint x: 267, startPoint y: 162, endPoint x: 298, endPoint y: 155, distance: 31.6
click at [267, 162] on button "Start my Answer" at bounding box center [259, 159] width 83 height 12
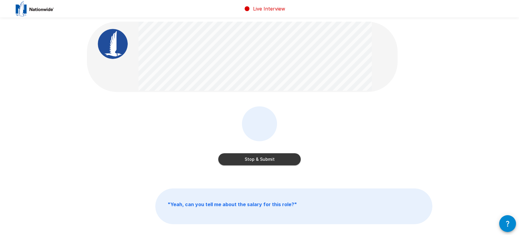
click at [288, 158] on button "Stop & Submit" at bounding box center [259, 159] width 83 height 12
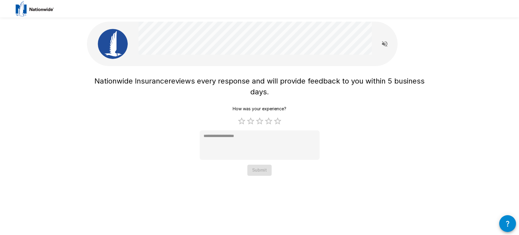
type textarea "*"
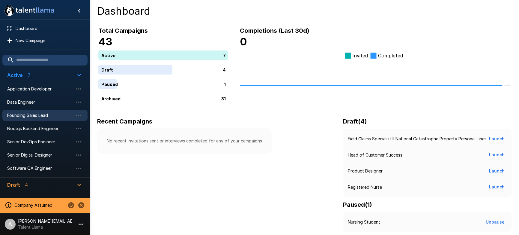
click at [68, 113] on span "Founding Sales Lead" at bounding box center [40, 115] width 66 height 6
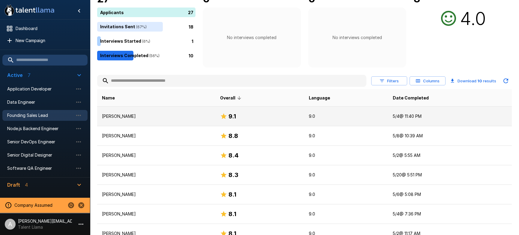
scroll to position [64, 0]
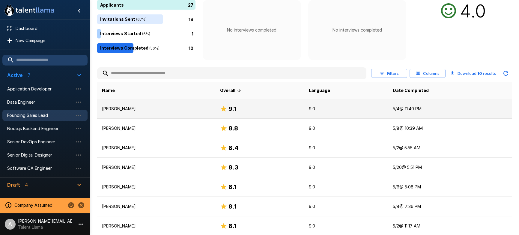
click at [215, 107] on td "[PERSON_NAME]" at bounding box center [156, 109] width 118 height 20
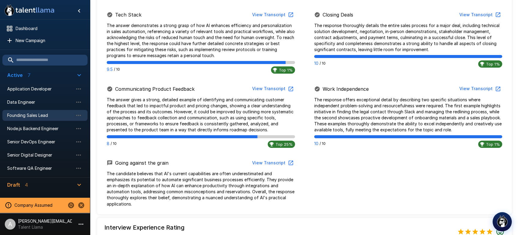
scroll to position [389, 0]
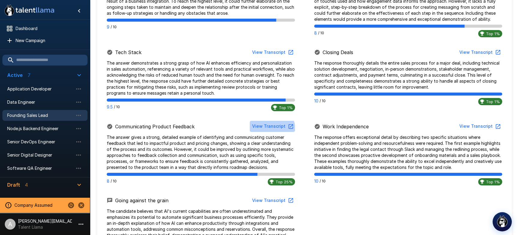
click at [274, 129] on button "View Transcript" at bounding box center [272, 126] width 45 height 11
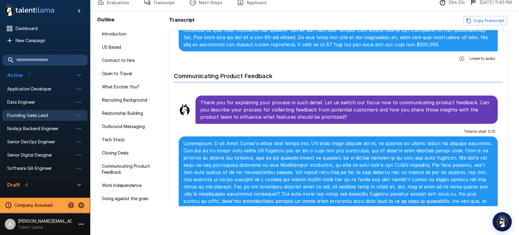
scroll to position [1529, 0]
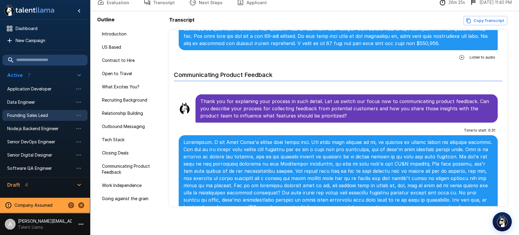
click at [462, 232] on icon "button" at bounding box center [462, 235] width 6 height 6
click at [439, 233] on icon "button" at bounding box center [437, 235] width 5 height 5
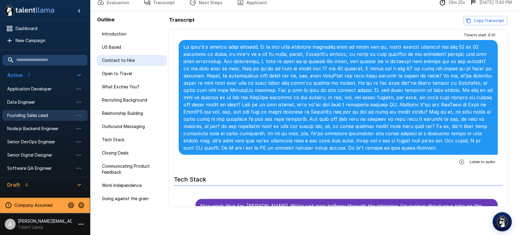
scroll to position [0, 0]
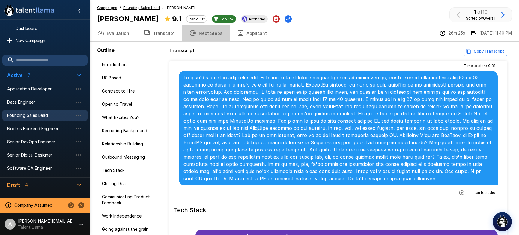
click at [215, 36] on button "Next Steps" at bounding box center [206, 33] width 48 height 17
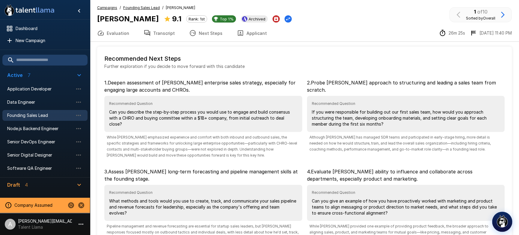
click at [501, 222] on img "button" at bounding box center [502, 221] width 13 height 13
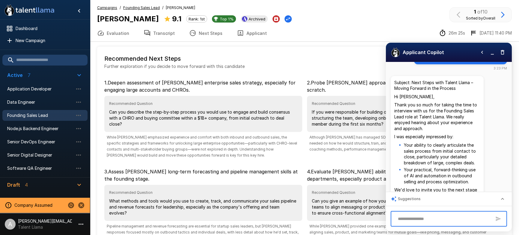
scroll to position [35, 0]
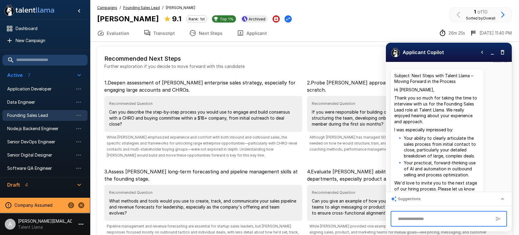
click at [119, 35] on button "Evaluation" at bounding box center [113, 33] width 47 height 17
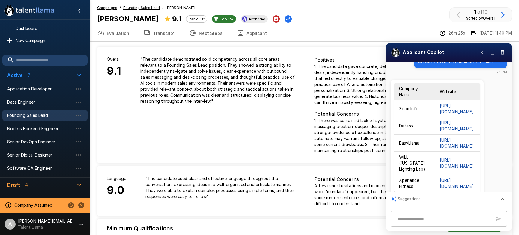
click at [142, 5] on span "Founding Sales Lead" at bounding box center [141, 8] width 37 height 6
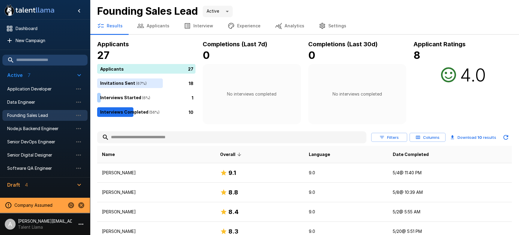
click at [328, 23] on button "Settings" at bounding box center [333, 25] width 42 height 17
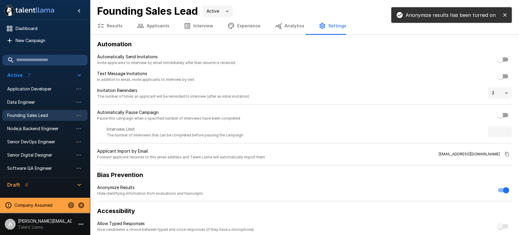
scroll to position [2, 0]
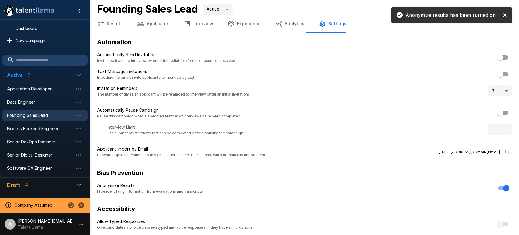
click at [112, 21] on button "Results" at bounding box center [110, 23] width 40 height 17
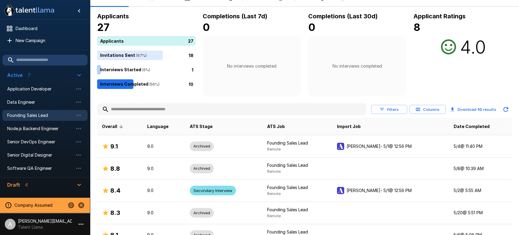
scroll to position [31, 0]
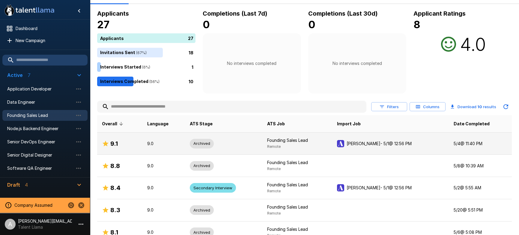
click at [163, 143] on p "9.0" at bounding box center [163, 143] width 33 height 6
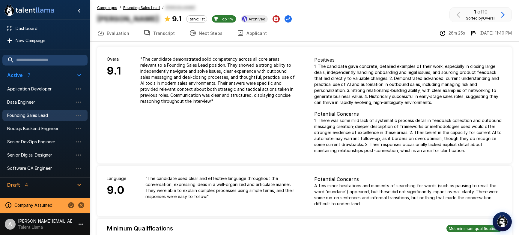
drag, startPoint x: 169, startPoint y: 33, endPoint x: 188, endPoint y: 36, distance: 19.2
click at [170, 33] on button "Transcript" at bounding box center [160, 33] width 46 height 17
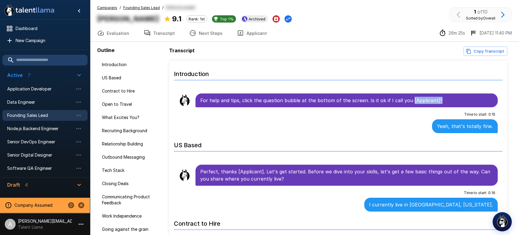
drag, startPoint x: 406, startPoint y: 99, endPoint x: 439, endPoint y: 99, distance: 33.0
click at [439, 99] on p "For help and tips, click the question bubble at the bottom of the screen. Is it…" at bounding box center [346, 100] width 293 height 7
click at [150, 8] on u "Founding Sales Lead" at bounding box center [141, 7] width 37 height 5
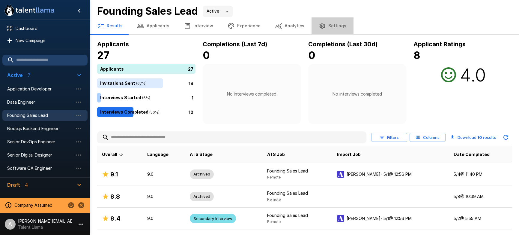
click at [328, 24] on button "Settings" at bounding box center [333, 25] width 42 height 17
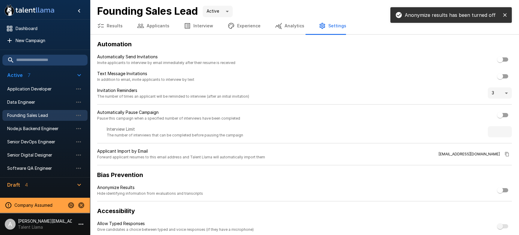
click at [297, 30] on button "Analytics" at bounding box center [290, 25] width 44 height 17
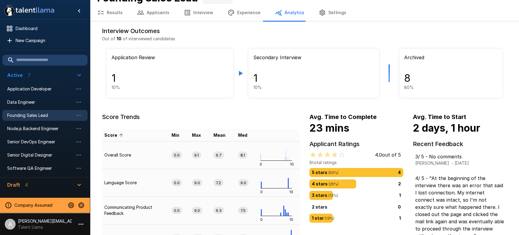
scroll to position [13, 0]
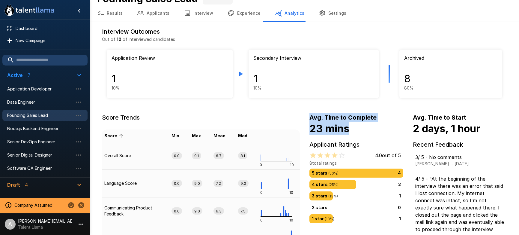
drag, startPoint x: 310, startPoint y: 117, endPoint x: 365, endPoint y: 131, distance: 56.6
click at [365, 131] on div "Avg. Time to Complete 23 mins" at bounding box center [357, 124] width 94 height 22
click at [365, 131] on h4 "23 mins" at bounding box center [357, 128] width 94 height 13
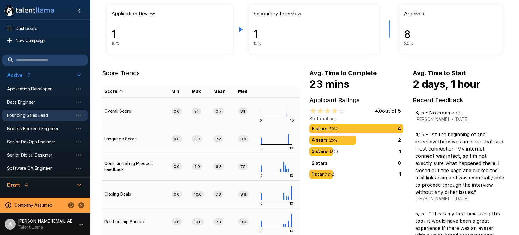
scroll to position [90, 0]
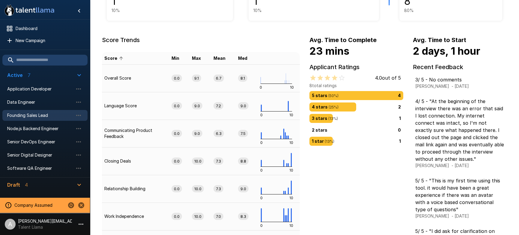
click at [376, 141] on div "1 star ( 13 %) 1" at bounding box center [356, 141] width 89 height 7
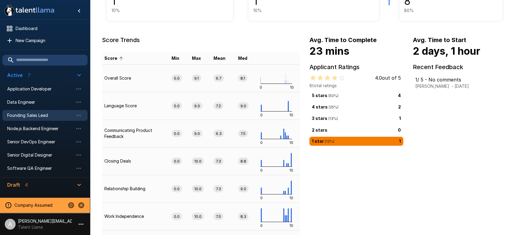
click at [343, 117] on div "3 stars ( 13 %) 1" at bounding box center [356, 118] width 89 height 7
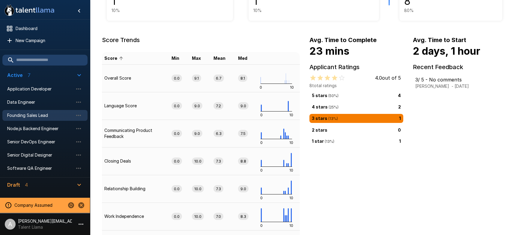
click at [376, 93] on div "5 stars ( 50 %) 4" at bounding box center [356, 95] width 89 height 7
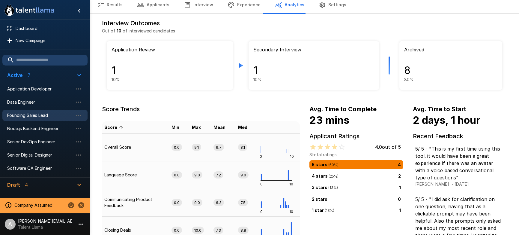
scroll to position [0, 0]
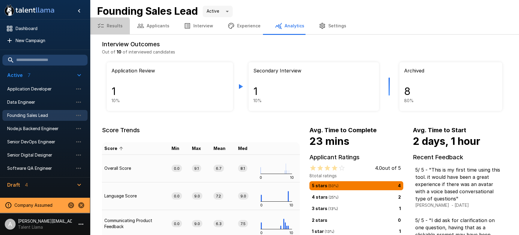
click at [106, 27] on button "Results" at bounding box center [110, 25] width 40 height 17
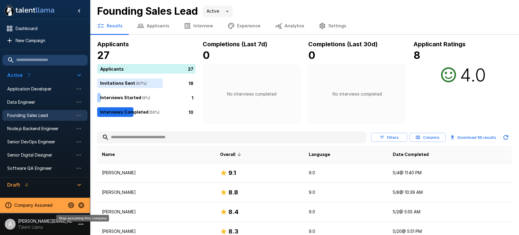
click at [82, 204] on icon "Stop assuming this company" at bounding box center [81, 204] width 7 height 7
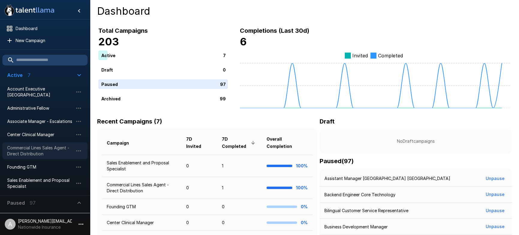
click at [38, 152] on span "Commercial Lines Sales Agent - Direct Distribution" at bounding box center [40, 151] width 66 height 12
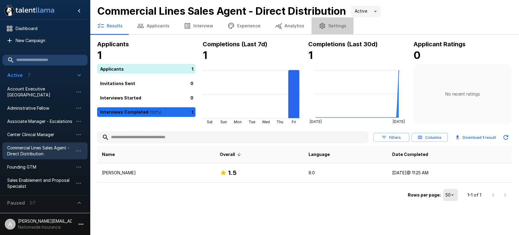
click at [338, 30] on button "Settings" at bounding box center [333, 25] width 42 height 17
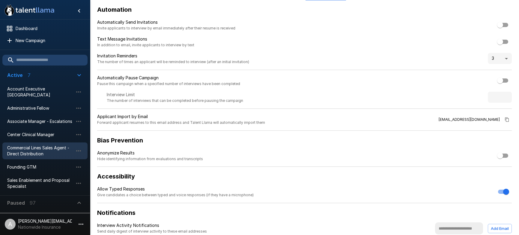
scroll to position [44, 0]
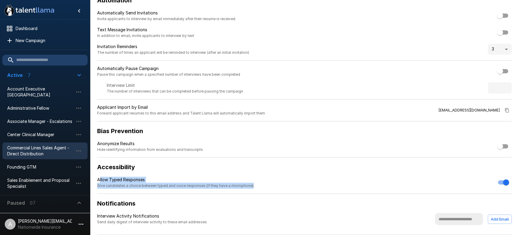
drag, startPoint x: 250, startPoint y: 187, endPoint x: 99, endPoint y: 182, distance: 151.0
click at [99, 182] on div "Allow Typed Responses Give candidates a choice between typed and voice response…" at bounding box center [175, 182] width 157 height 12
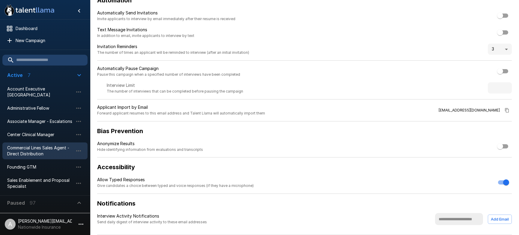
click at [128, 186] on span "Give candidates a choice between typed and voice responses (if they have a micr…" at bounding box center [175, 185] width 157 height 6
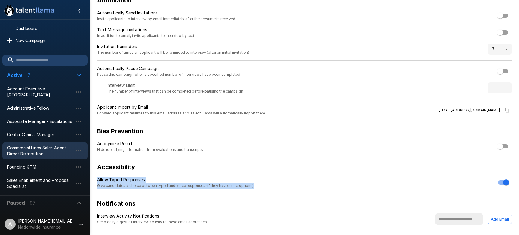
drag, startPoint x: 103, startPoint y: 180, endPoint x: 261, endPoint y: 190, distance: 158.4
click at [261, 190] on div "Automation Automatically Send Invitations Invite applicants to interview by ema…" at bounding box center [304, 114] width 429 height 239
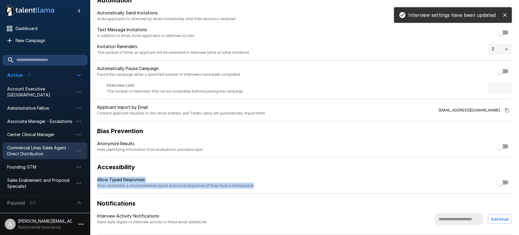
click at [509, 15] on button "close" at bounding box center [505, 15] width 9 height 9
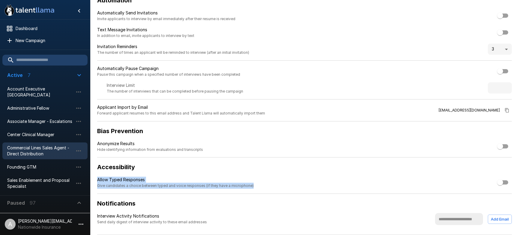
scroll to position [0, 0]
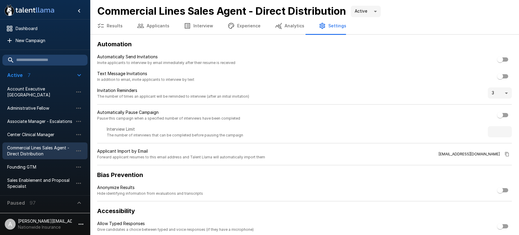
click at [64, 226] on p "Nationwide Insurance" at bounding box center [45, 227] width 54 height 6
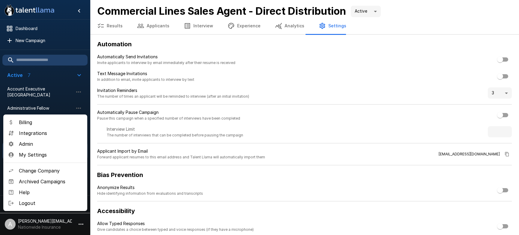
click at [67, 169] on span "Change Company" at bounding box center [51, 170] width 64 height 7
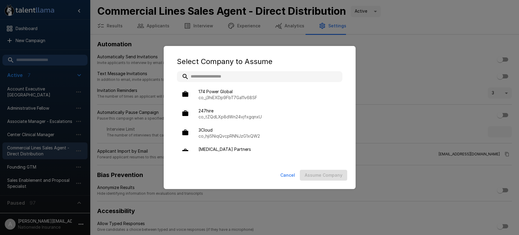
click at [242, 75] on input "text" at bounding box center [260, 76] width 166 height 11
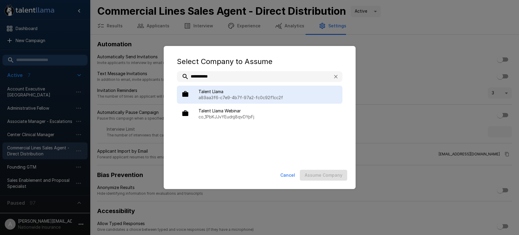
type input "**********"
click at [248, 97] on p "a89aa3f6-c7e9-4b7f-97a2-fc0c92f1cc2f" at bounding box center [268, 98] width 139 height 6
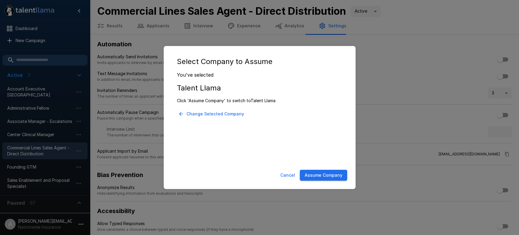
click at [324, 172] on button "Assume Company" at bounding box center [323, 175] width 47 height 11
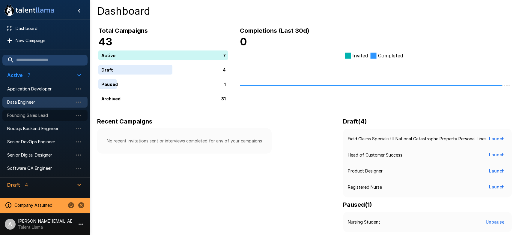
drag, startPoint x: 35, startPoint y: 115, endPoint x: 86, endPoint y: 104, distance: 52.0
click at [35, 115] on span "Founding Sales Lead" at bounding box center [40, 115] width 66 height 6
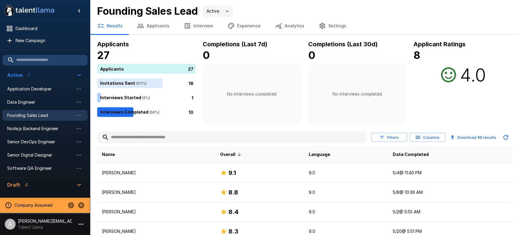
click at [432, 138] on button "Columns" at bounding box center [428, 137] width 36 height 9
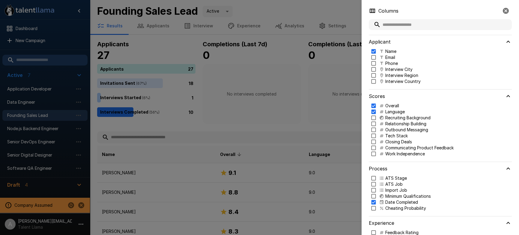
scroll to position [22, 0]
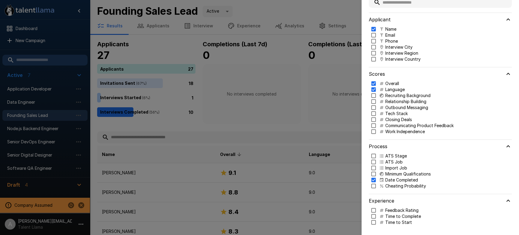
click at [392, 186] on p "Cheating Probability" at bounding box center [406, 186] width 41 height 6
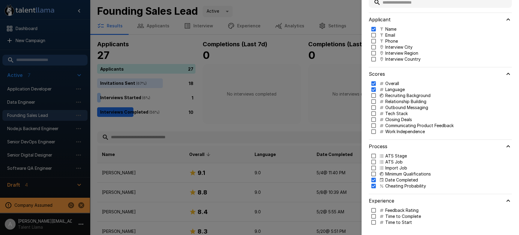
click at [392, 113] on p "Tech Stack" at bounding box center [397, 113] width 23 height 6
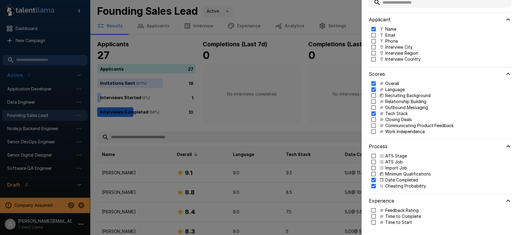
click at [303, 82] on div at bounding box center [259, 117] width 519 height 235
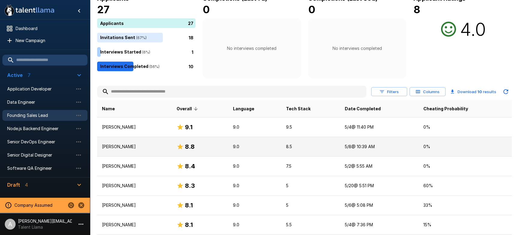
scroll to position [62, 0]
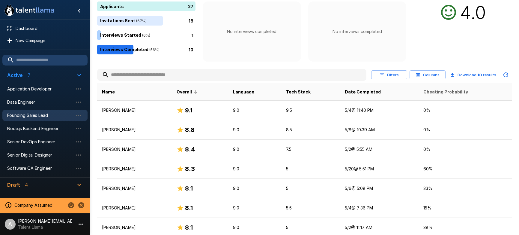
click at [449, 91] on span "Cheating Probability" at bounding box center [446, 91] width 45 height 7
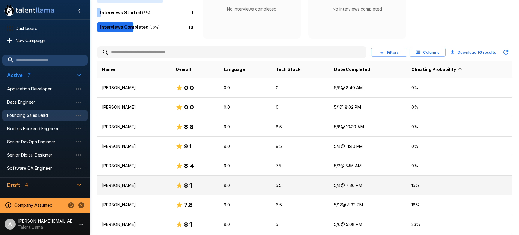
scroll to position [74, 0]
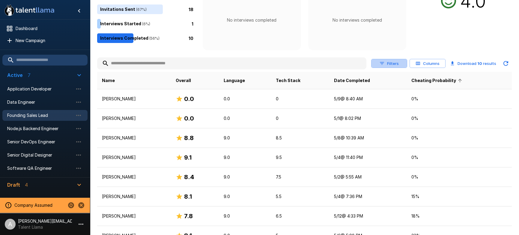
click at [407, 66] on button "Filters" at bounding box center [389, 63] width 36 height 9
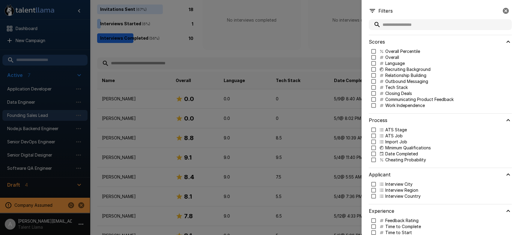
click at [396, 162] on p "Cheating Probability" at bounding box center [406, 160] width 41 height 6
type input "***"
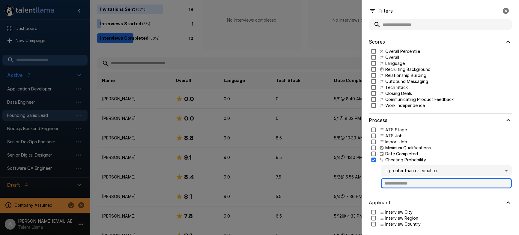
click at [407, 180] on input "text" at bounding box center [446, 183] width 131 height 10
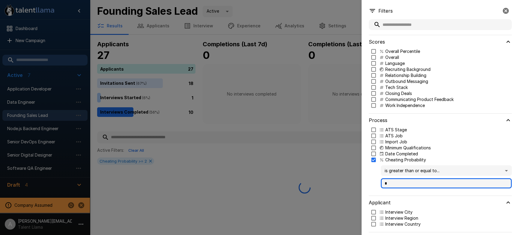
scroll to position [0, 0]
type input "**"
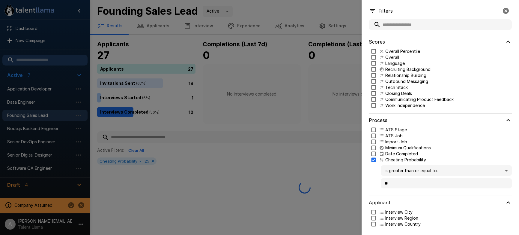
click at [420, 166] on body ".st0{fill:#FFFFFF;} .st1{fill:#76a4ed;} Dashboard New Campaign Active 7 Applica…" at bounding box center [259, 117] width 519 height 235
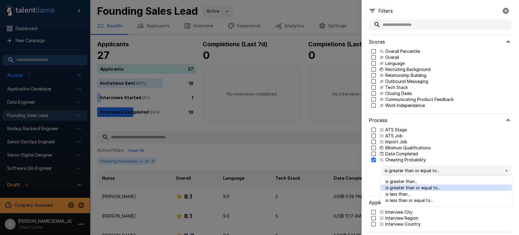
click at [422, 200] on span "is less than or equal to..." at bounding box center [447, 200] width 122 height 6
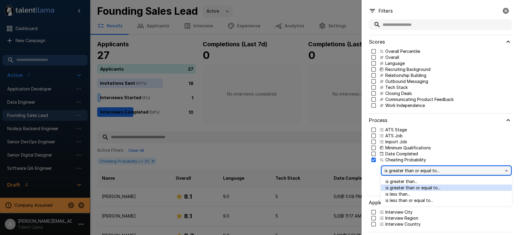
type input "***"
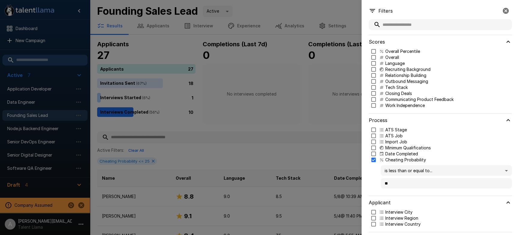
click at [373, 174] on div "is less than or equal to... *** **" at bounding box center [441, 176] width 141 height 23
click at [323, 115] on div at bounding box center [259, 117] width 519 height 235
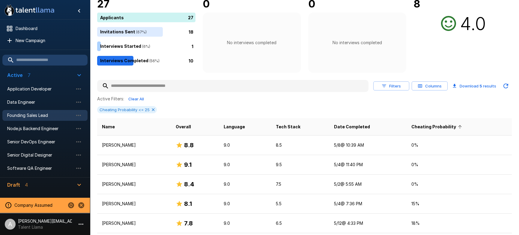
scroll to position [70, 0]
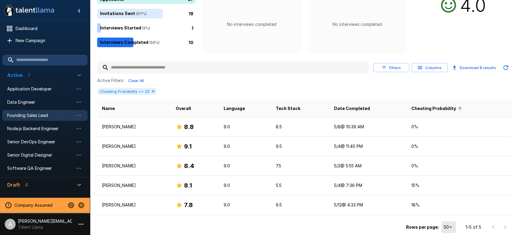
click at [444, 110] on span "Cheating Probability" at bounding box center [438, 108] width 53 height 7
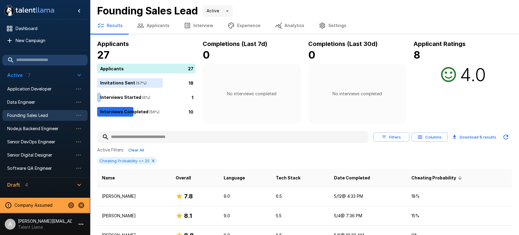
scroll to position [1, 0]
click at [202, 25] on button "Interview" at bounding box center [199, 25] width 44 height 17
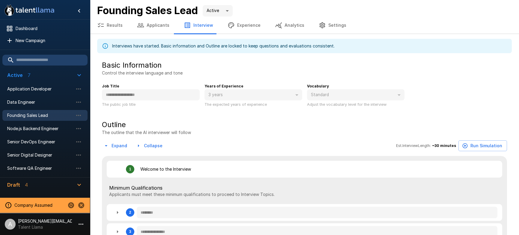
type textarea "*"
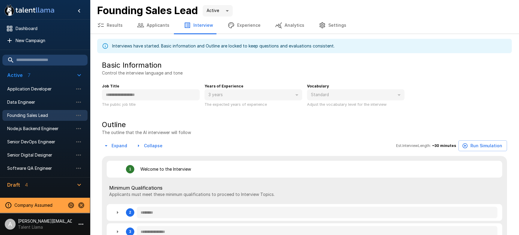
type textarea "*"
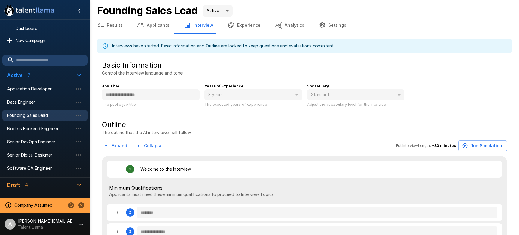
type textarea "*"
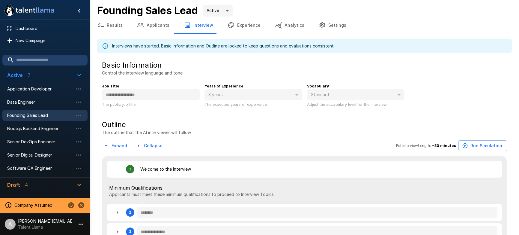
type textarea "*"
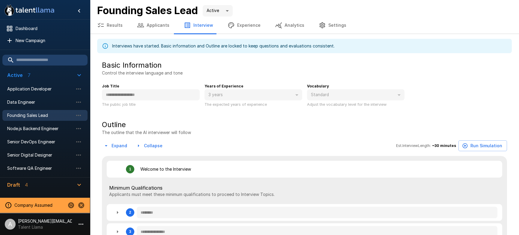
type textarea "*"
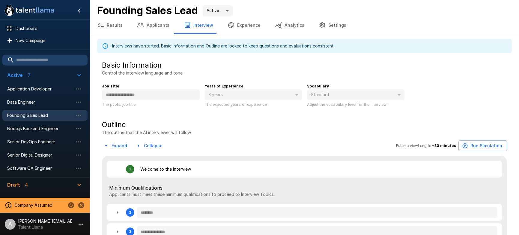
type textarea "*"
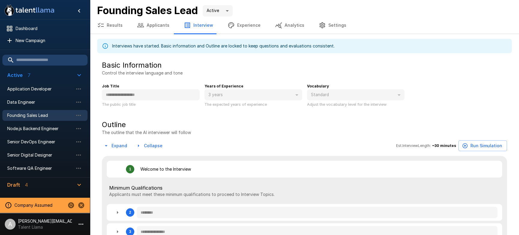
type textarea "*"
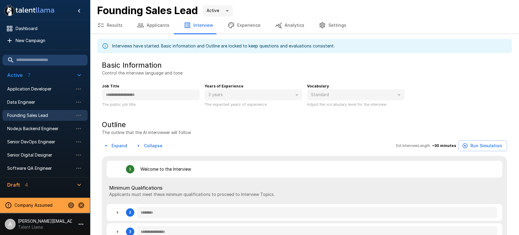
type textarea "*"
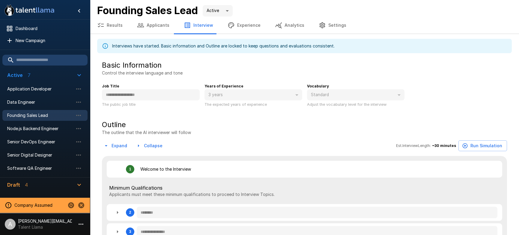
type textarea "*"
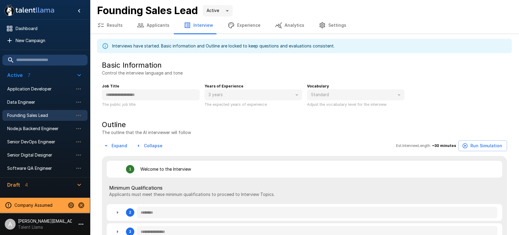
type textarea "*"
click at [123, 27] on button "Results" at bounding box center [110, 25] width 40 height 17
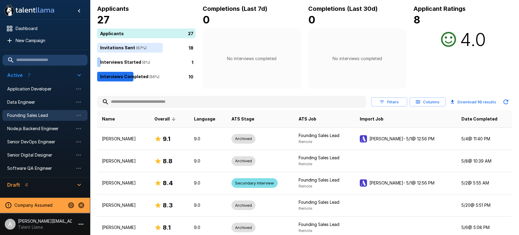
scroll to position [36, 0]
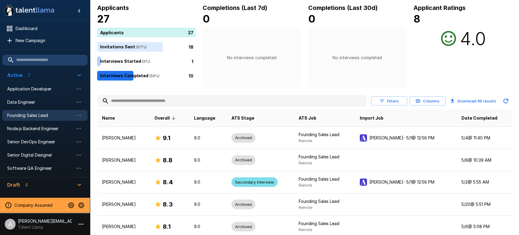
click at [443, 100] on button "Columns" at bounding box center [428, 100] width 36 height 9
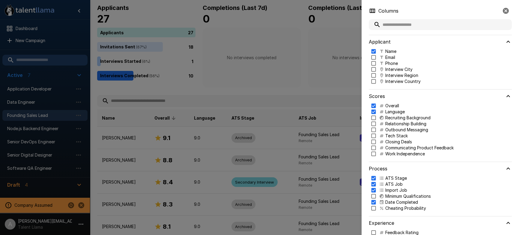
click at [396, 207] on p "Cheating Probability" at bounding box center [406, 208] width 41 height 6
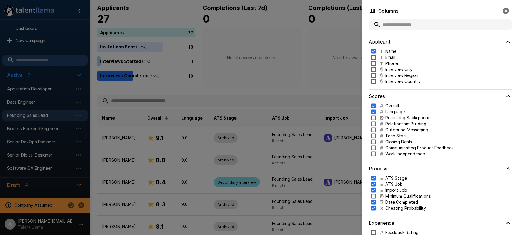
click at [334, 53] on div at bounding box center [259, 117] width 519 height 235
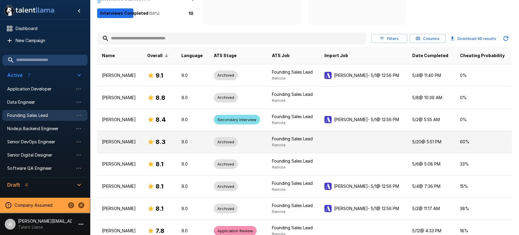
scroll to position [104, 0]
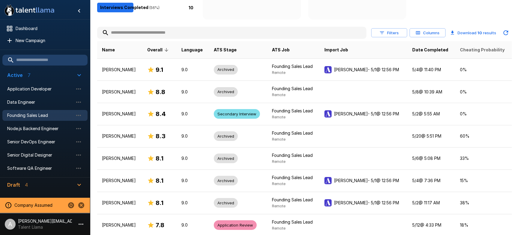
click at [474, 53] on span "Cheating Probability" at bounding box center [482, 49] width 45 height 7
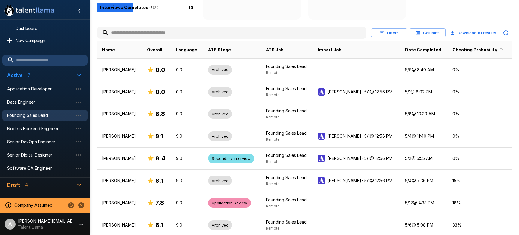
click at [474, 52] on span "Cheating Probability" at bounding box center [479, 49] width 53 height 7
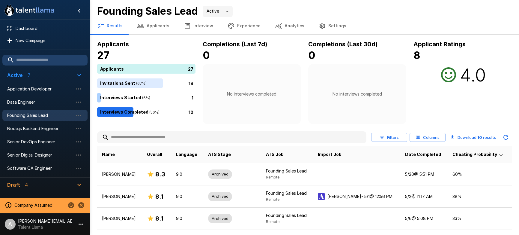
scroll to position [60, 0]
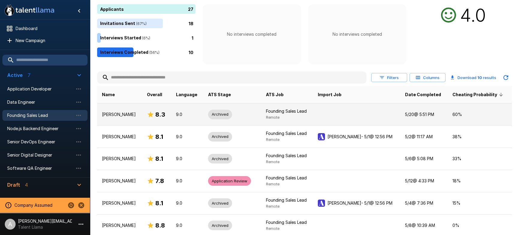
click at [494, 111] on p "60 %" at bounding box center [480, 114] width 55 height 6
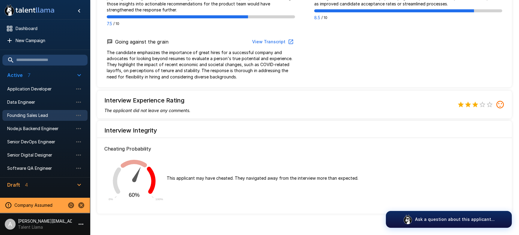
scroll to position [540, 0]
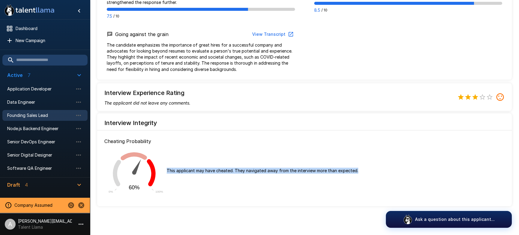
drag, startPoint x: 363, startPoint y: 171, endPoint x: 199, endPoint y: 162, distance: 164.1
click at [199, 162] on div "60% 0% 100% This applicant may have cheated. They navigated away from the inter…" at bounding box center [304, 171] width 401 height 52
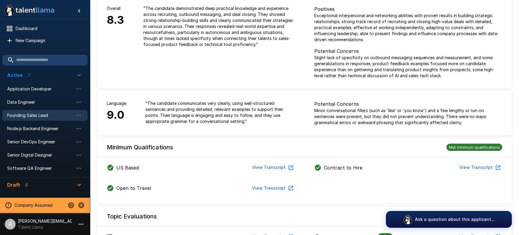
scroll to position [0, 0]
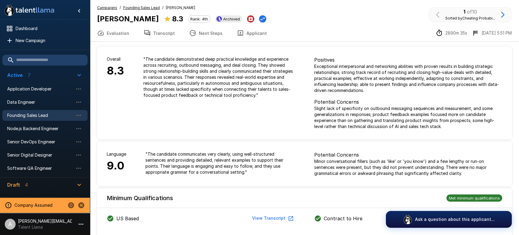
click at [161, 32] on button "Transcript" at bounding box center [160, 33] width 46 height 17
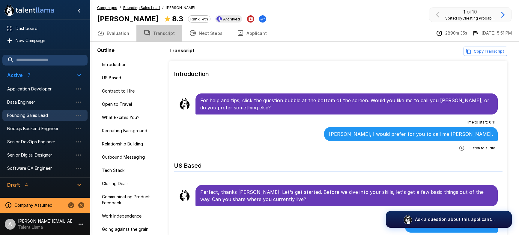
click at [167, 35] on button "Transcript" at bounding box center [160, 33] width 46 height 17
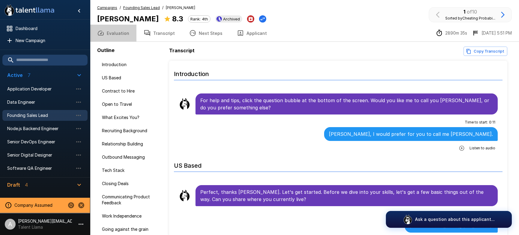
click at [115, 41] on button "Evaluation" at bounding box center [113, 33] width 47 height 17
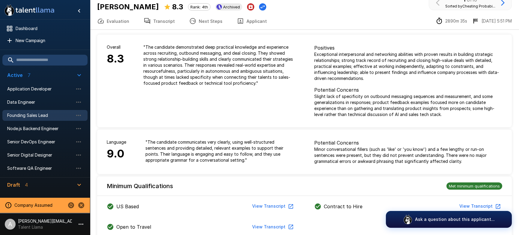
scroll to position [1, 0]
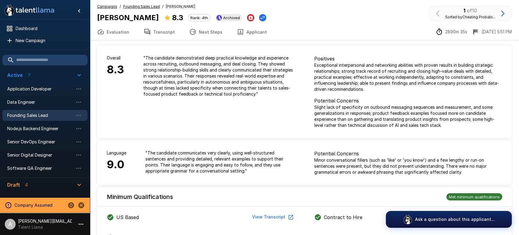
click at [145, 7] on u "Founding Sales Lead" at bounding box center [141, 6] width 37 height 5
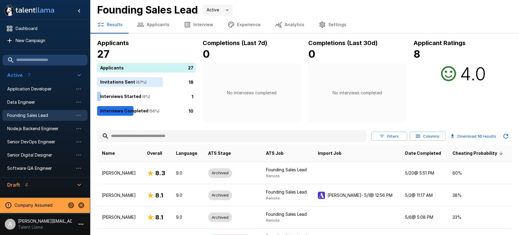
scroll to position [6, 0]
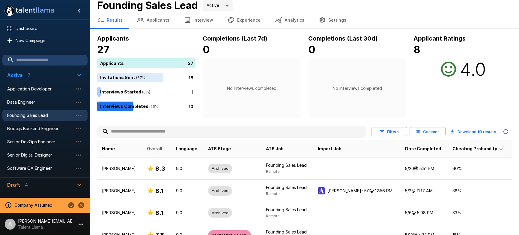
click at [162, 148] on span "Overall" at bounding box center [154, 148] width 15 height 7
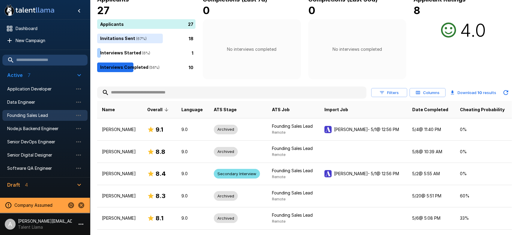
scroll to position [57, 0]
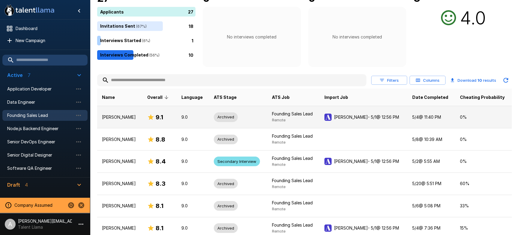
click at [320, 122] on td "Founding Sales Lead Remote" at bounding box center [293, 117] width 53 height 22
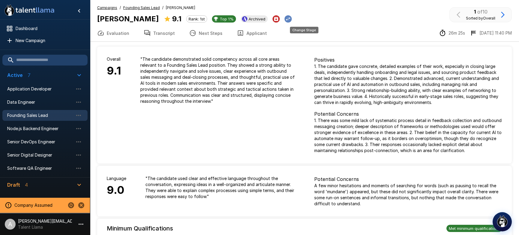
click at [291, 19] on icon "Change Stage" at bounding box center [288, 19] width 6 height 6
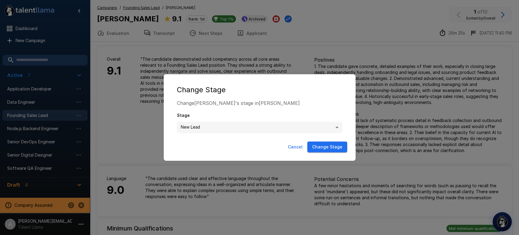
click at [288, 128] on body ".st0{fill:#FFFFFF;} .st1{fill:#76a4ed;} Dashboard New Campaign Active 7 Applica…" at bounding box center [259, 117] width 519 height 235
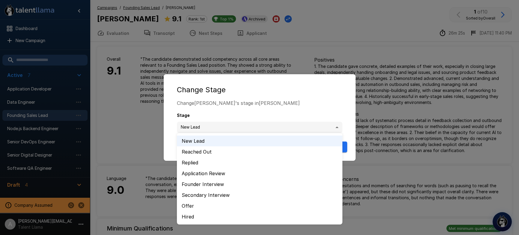
click at [273, 93] on div at bounding box center [259, 117] width 519 height 235
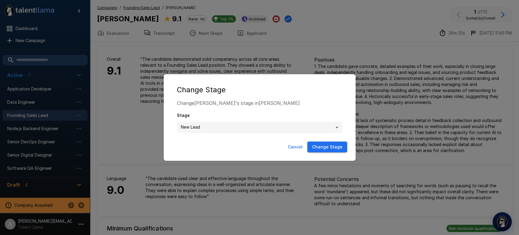
click at [298, 141] on div "Cancel Change Stage" at bounding box center [260, 147] width 180 height 16
drag, startPoint x: 293, startPoint y: 150, endPoint x: 294, endPoint y: 128, distance: 22.0
click at [293, 150] on button "Cancel" at bounding box center [296, 146] width 20 height 11
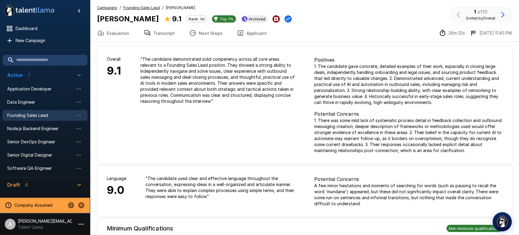
click at [278, 19] on icon "Archive Applicant" at bounding box center [276, 19] width 4 height 4
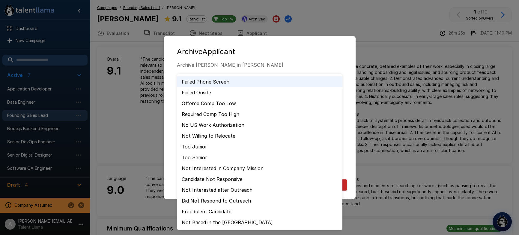
click at [269, 90] on body ".st0{fill:#FFFFFF;} .st1{fill:#76a4ed;} Dashboard New Campaign Active 7 Applica…" at bounding box center [259, 117] width 519 height 235
drag, startPoint x: 309, startPoint y: 65, endPoint x: 292, endPoint y: 74, distance: 19.1
click at [309, 65] on div at bounding box center [259, 117] width 519 height 235
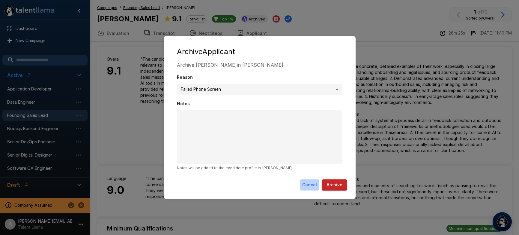
click at [309, 187] on button "Cancel" at bounding box center [310, 184] width 20 height 11
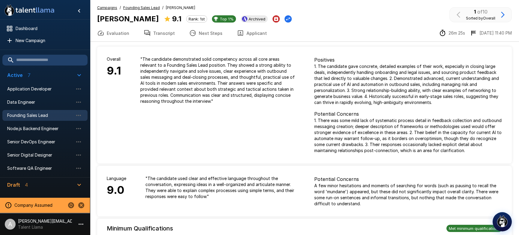
click at [506, 13] on icon "button" at bounding box center [503, 14] width 7 height 7
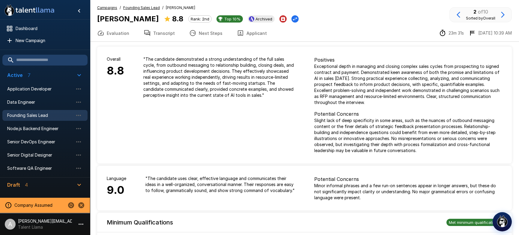
click at [504, 20] on button "button" at bounding box center [503, 15] width 10 height 10
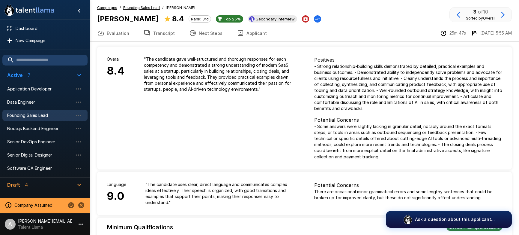
click at [505, 16] on icon "button" at bounding box center [503, 14] width 7 height 7
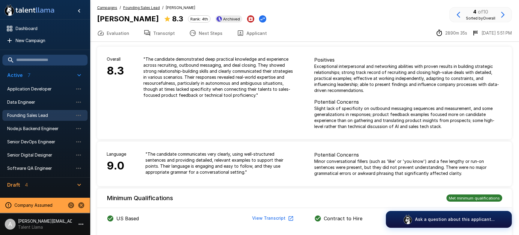
click at [152, 7] on u "Founding Sales Lead" at bounding box center [141, 7] width 37 height 5
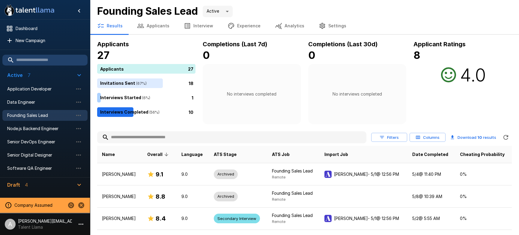
click at [328, 26] on button "Settings" at bounding box center [333, 25] width 42 height 17
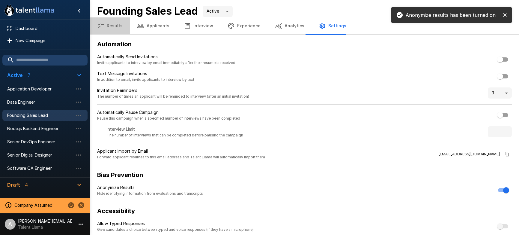
click at [118, 29] on button "Results" at bounding box center [110, 25] width 40 height 17
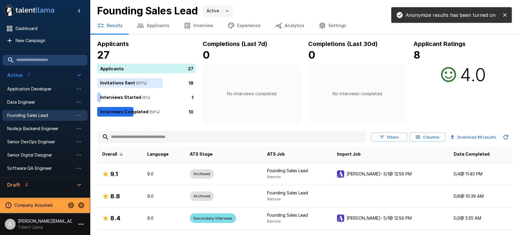
scroll to position [1, 0]
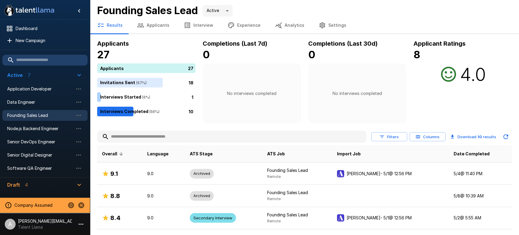
click at [147, 28] on button "Applicants" at bounding box center [153, 25] width 47 height 17
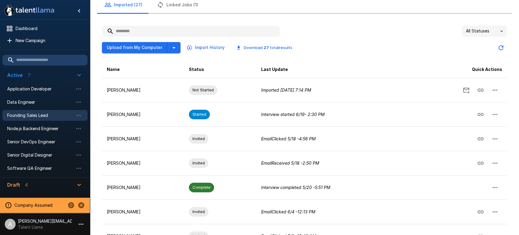
scroll to position [47, 0]
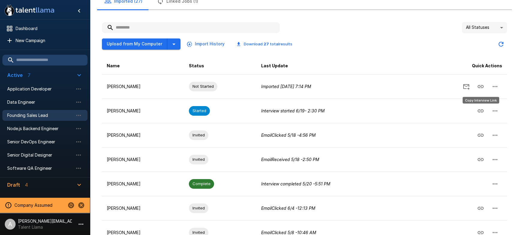
click at [479, 110] on icon "Copy Interview Link" at bounding box center [480, 110] width 7 height 7
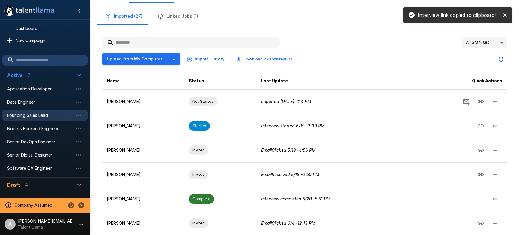
scroll to position [0, 0]
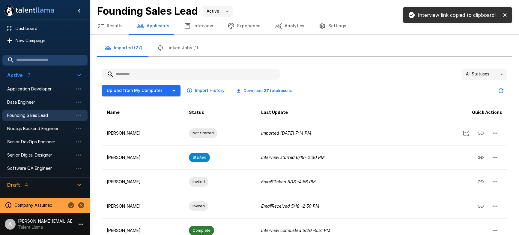
click at [112, 27] on button "Results" at bounding box center [110, 25] width 40 height 17
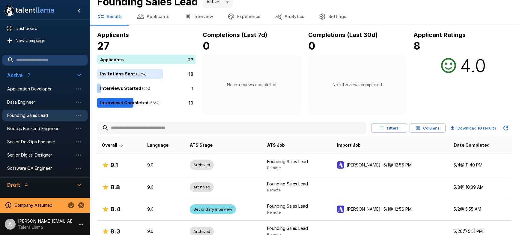
scroll to position [18, 0]
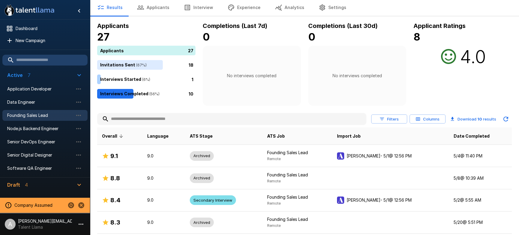
click at [394, 123] on button "Filters" at bounding box center [389, 118] width 36 height 9
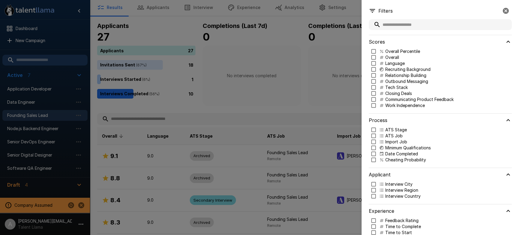
scroll to position [10, 0]
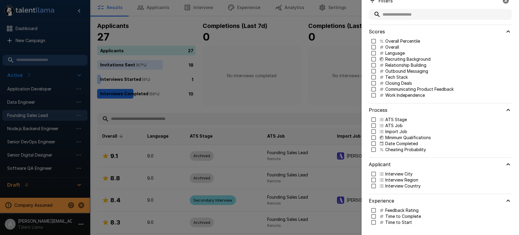
click at [389, 119] on p "ATS Stage" at bounding box center [397, 119] width 22 height 6
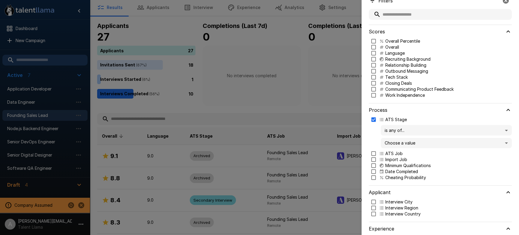
click at [400, 143] on body ".st0{fill:#FFFFFF;} .st1{fill:#76a4ed;} Dashboard New Campaign Active 7 Applica…" at bounding box center [259, 99] width 519 height 235
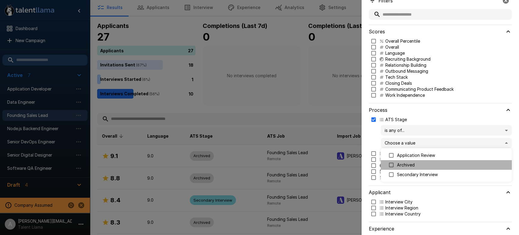
click at [407, 163] on p "Archived" at bounding box center [452, 165] width 110 height 6
type input "********"
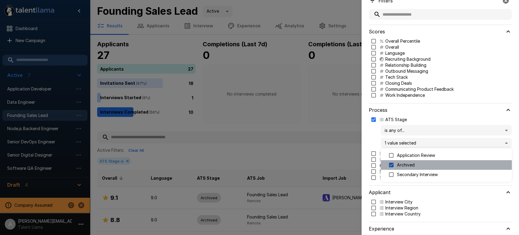
click at [410, 164] on p "Archived" at bounding box center [452, 165] width 110 height 6
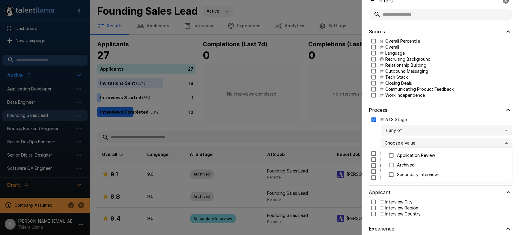
click at [288, 122] on div at bounding box center [259, 117] width 519 height 235
click at [505, 2] on icon "button" at bounding box center [506, 1] width 6 height 6
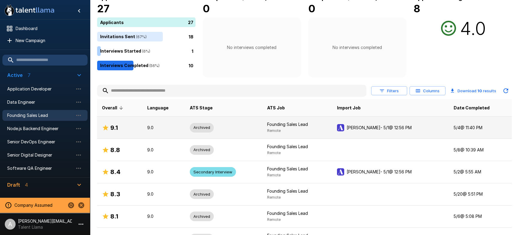
scroll to position [57, 0]
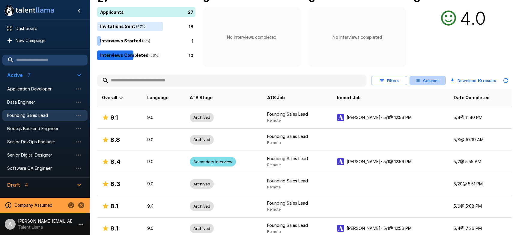
click at [438, 79] on button "Columns" at bounding box center [428, 80] width 36 height 9
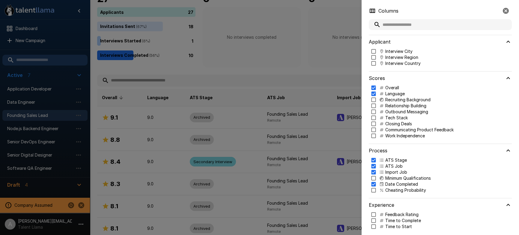
click at [510, 11] on button "button" at bounding box center [506, 11] width 12 height 12
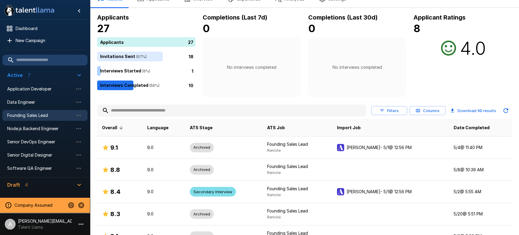
scroll to position [0, 0]
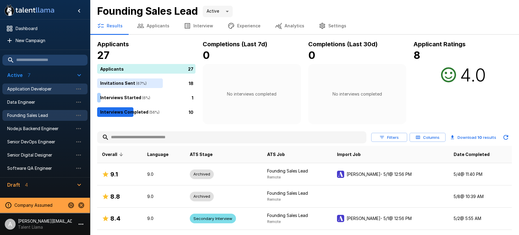
click at [44, 90] on span "Application Developer" at bounding box center [40, 89] width 66 height 6
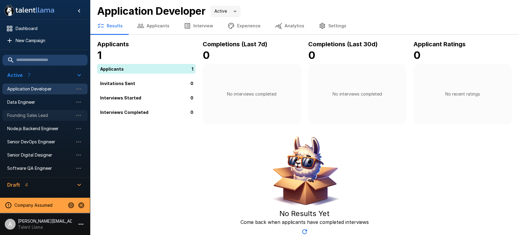
click at [50, 118] on span "Founding Sales Lead" at bounding box center [40, 115] width 66 height 6
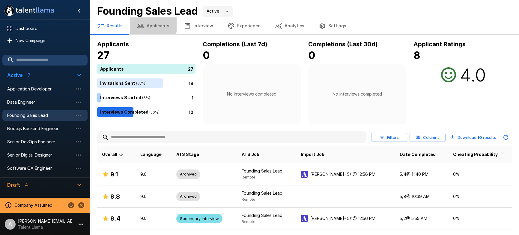
click at [147, 22] on button "Applicants" at bounding box center [153, 25] width 47 height 17
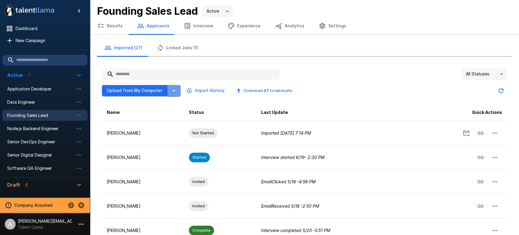
click at [174, 93] on icon "button" at bounding box center [173, 90] width 7 height 7
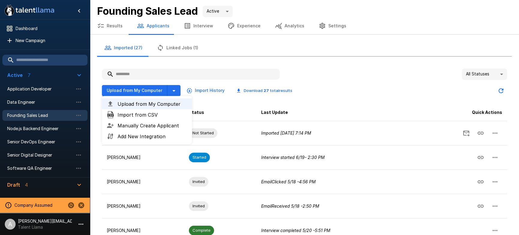
click at [203, 77] on input "text" at bounding box center [191, 74] width 178 height 11
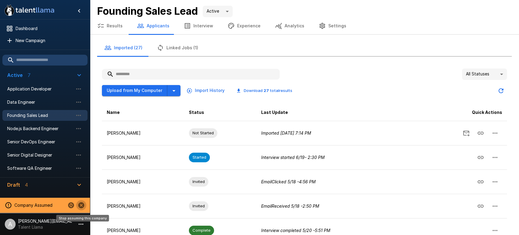
click at [83, 207] on icon "Stop assuming this company" at bounding box center [81, 205] width 6 height 6
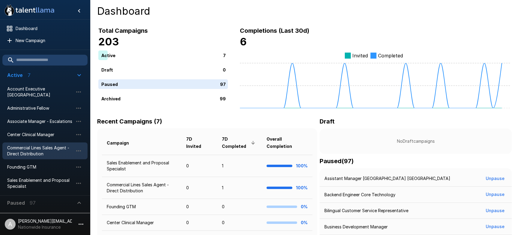
click at [37, 152] on span "Commercial Lines Sales Agent - Direct Distribution" at bounding box center [40, 151] width 66 height 12
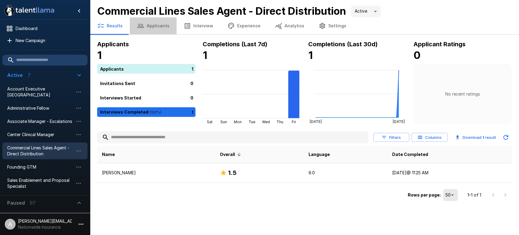
click at [157, 28] on button "Applicants" at bounding box center [153, 25] width 47 height 17
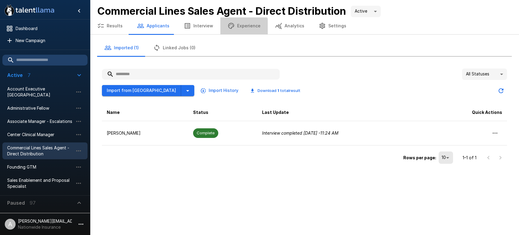
click at [239, 29] on button "Experience" at bounding box center [244, 25] width 47 height 17
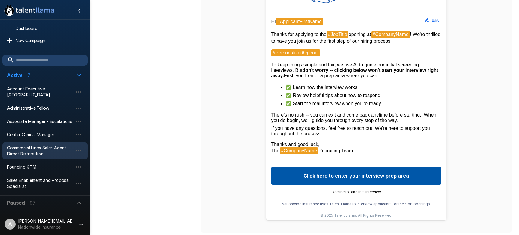
scroll to position [199, 0]
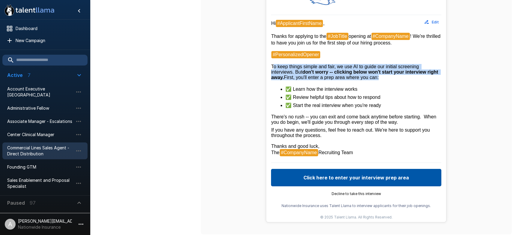
drag, startPoint x: 274, startPoint y: 68, endPoint x: 401, endPoint y: 78, distance: 127.9
click at [401, 78] on p "Hi #ApplicantFirstName , Thanks for applying to the #JobTitle opening at #Compa…" at bounding box center [356, 50] width 170 height 60
